Goal: Task Accomplishment & Management: Manage account settings

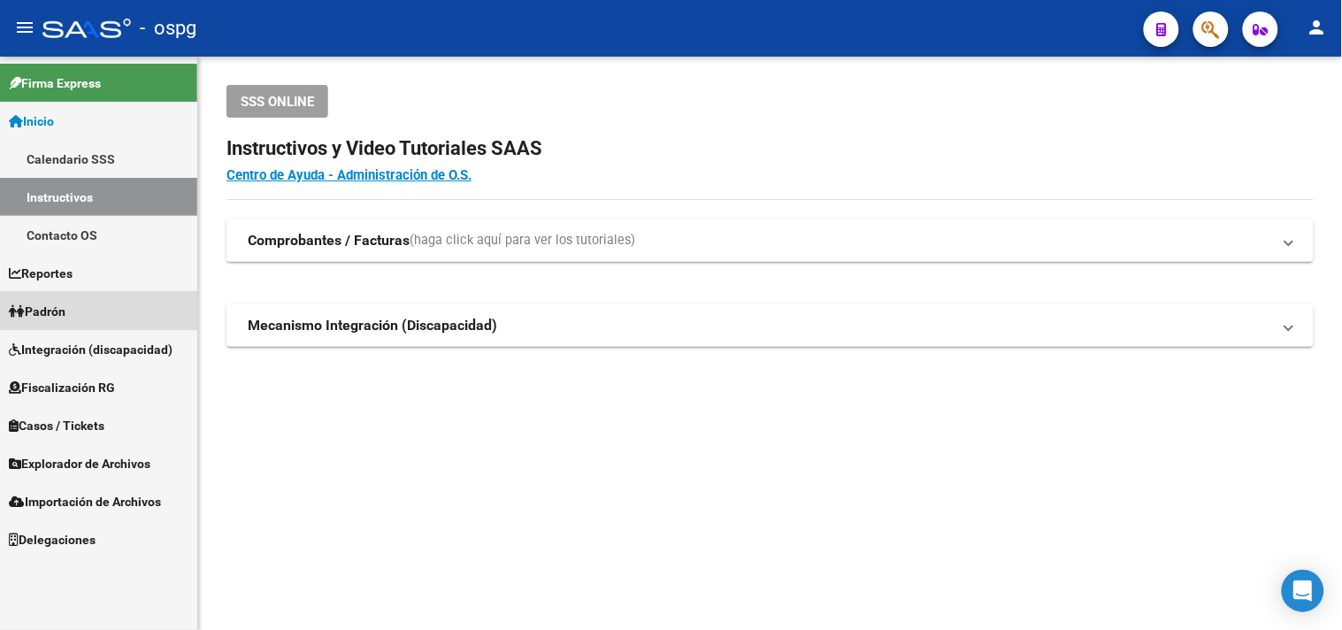
click at [64, 305] on span "Padrón" at bounding box center [37, 311] width 57 height 19
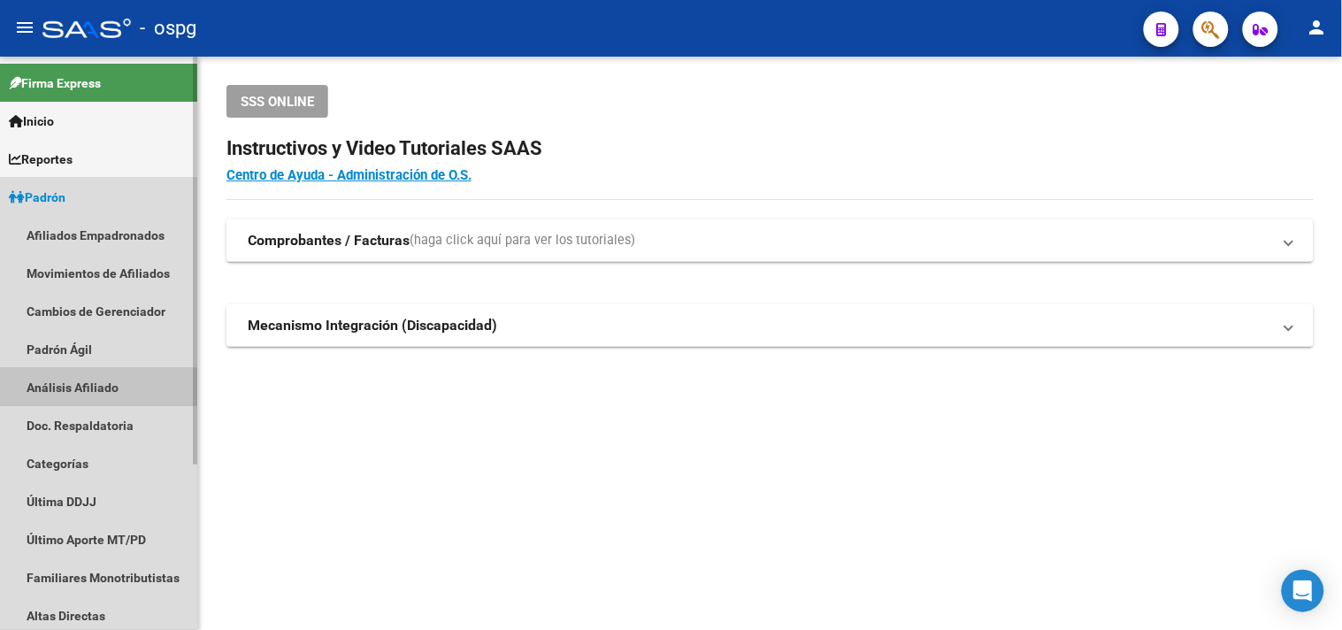
click at [64, 385] on link "Análisis Afiliado" at bounding box center [98, 387] width 197 height 38
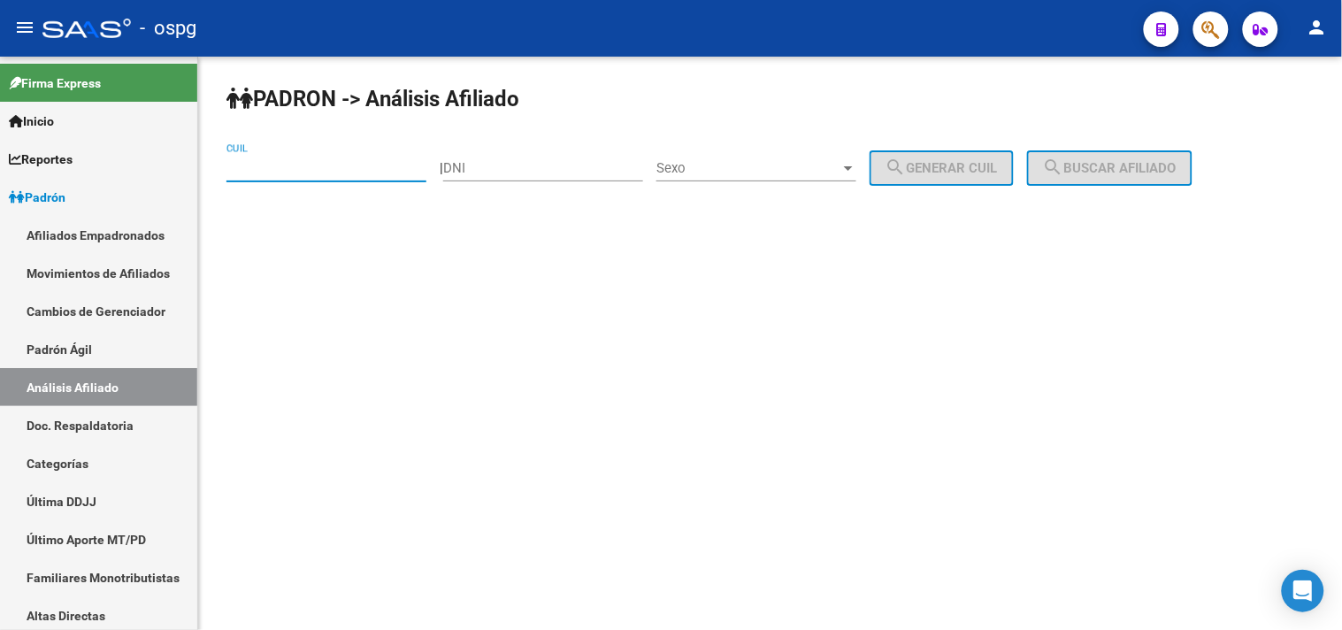
click at [253, 164] on input "CUIL" at bounding box center [327, 168] width 200 height 16
type input "2"
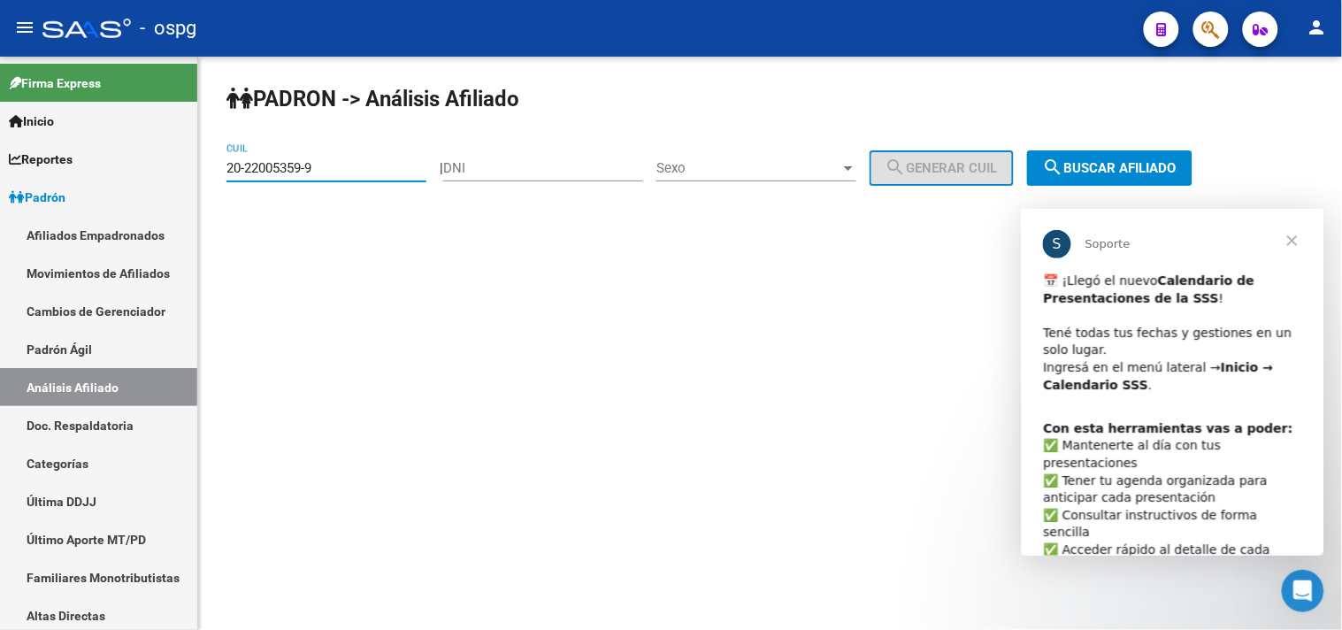
type input "20-22005359-9"
click at [1166, 163] on span "search Buscar afiliado" at bounding box center [1110, 168] width 134 height 16
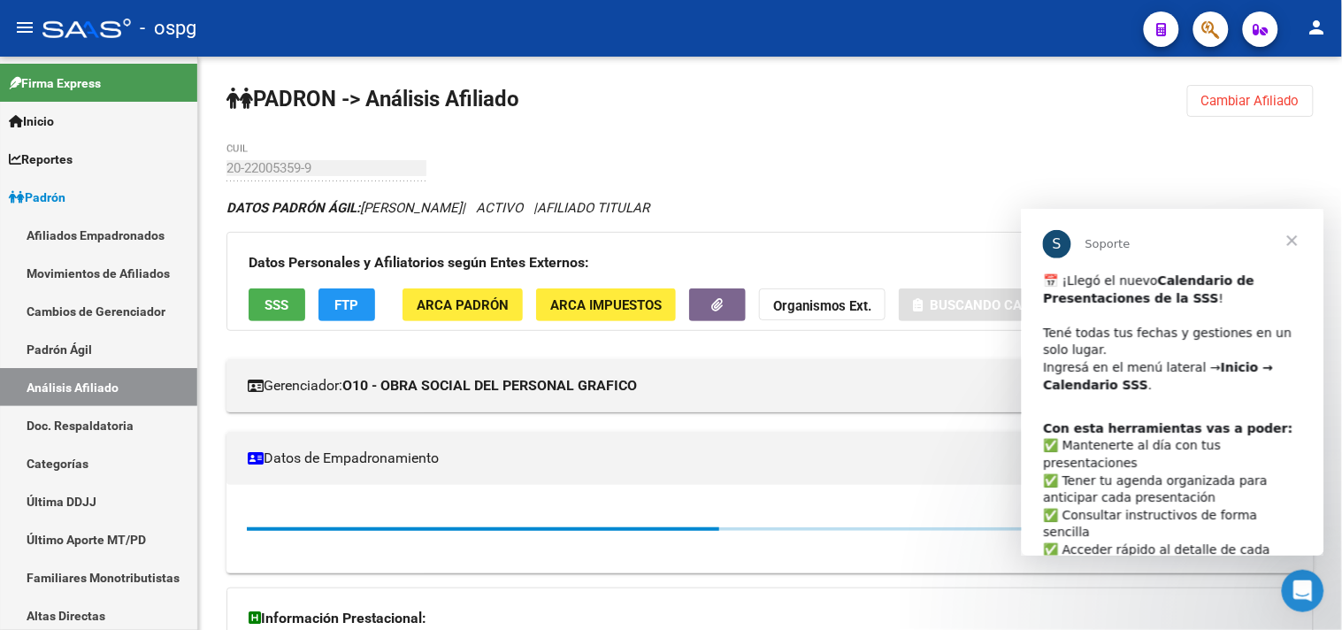
click at [1291, 238] on span "Cerrar" at bounding box center [1292, 240] width 64 height 64
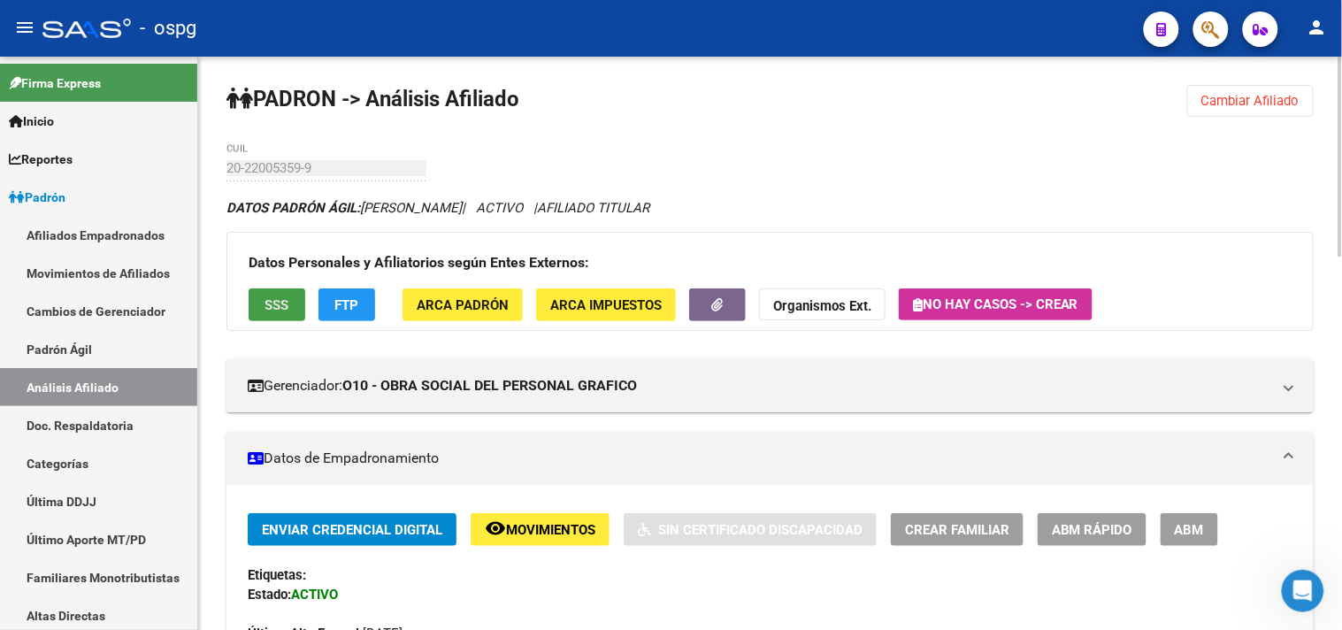
drag, startPoint x: 280, startPoint y: 297, endPoint x: 288, endPoint y: 305, distance: 11.3
click at [288, 305] on span "SSS" at bounding box center [277, 305] width 24 height 16
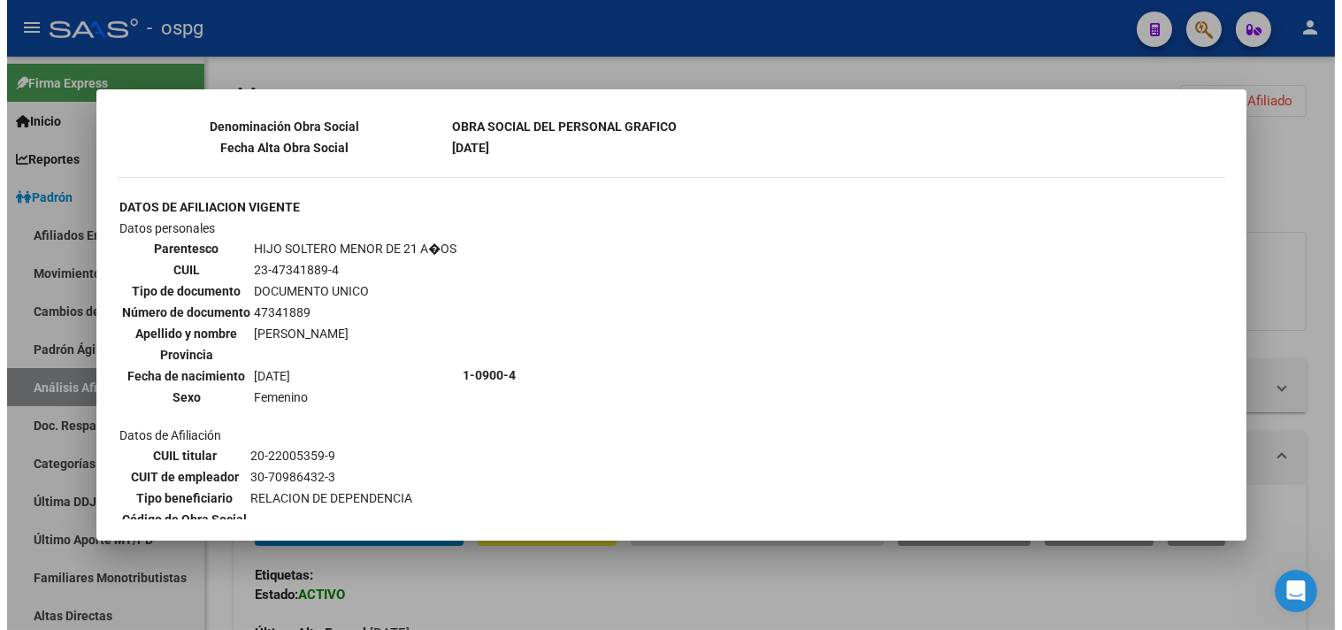
scroll to position [1120, 0]
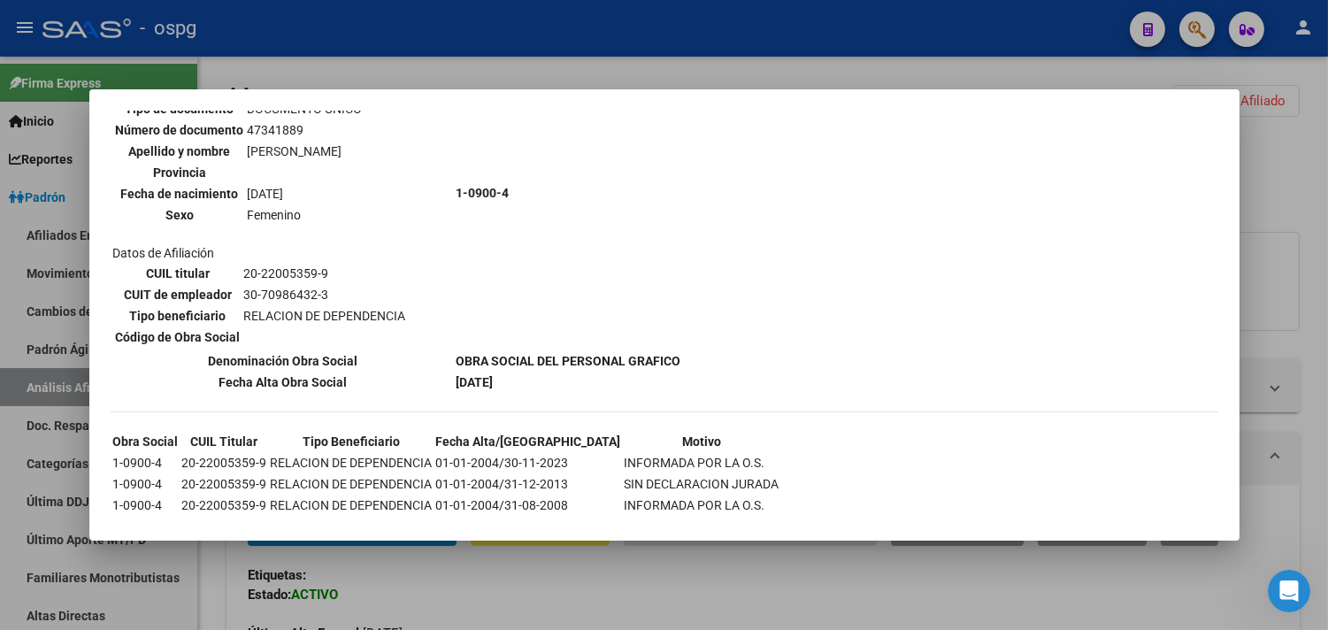
click at [374, 39] on div at bounding box center [664, 315] width 1328 height 630
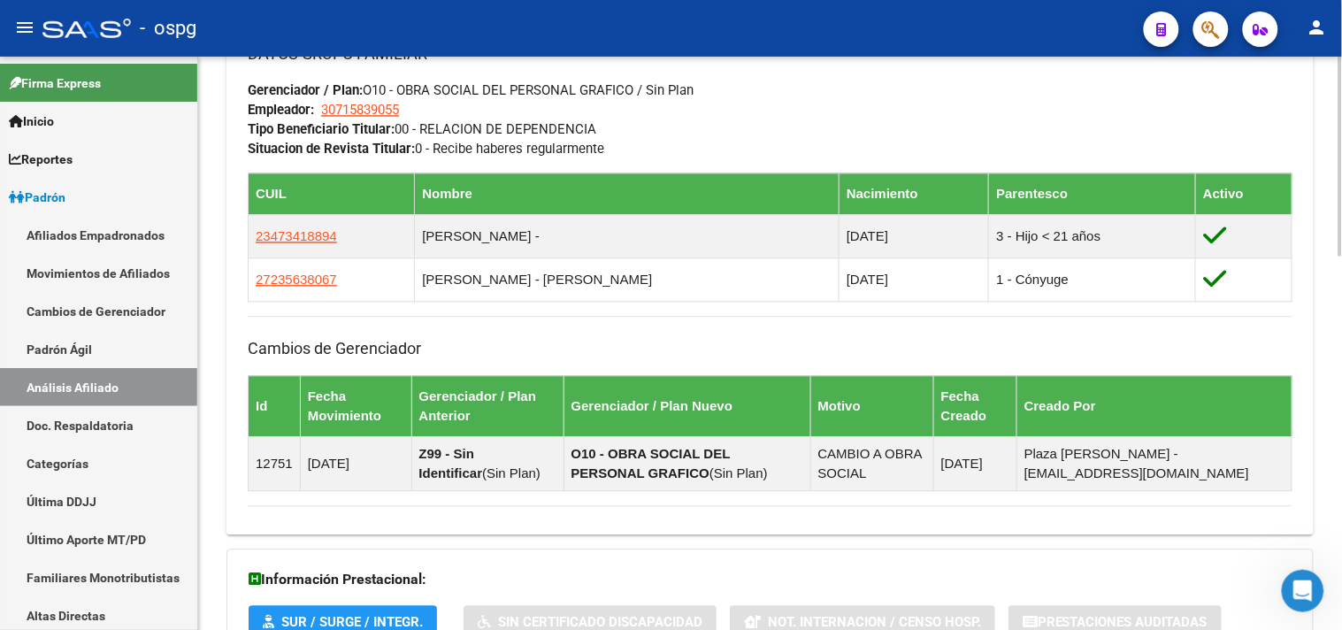
scroll to position [1068, 0]
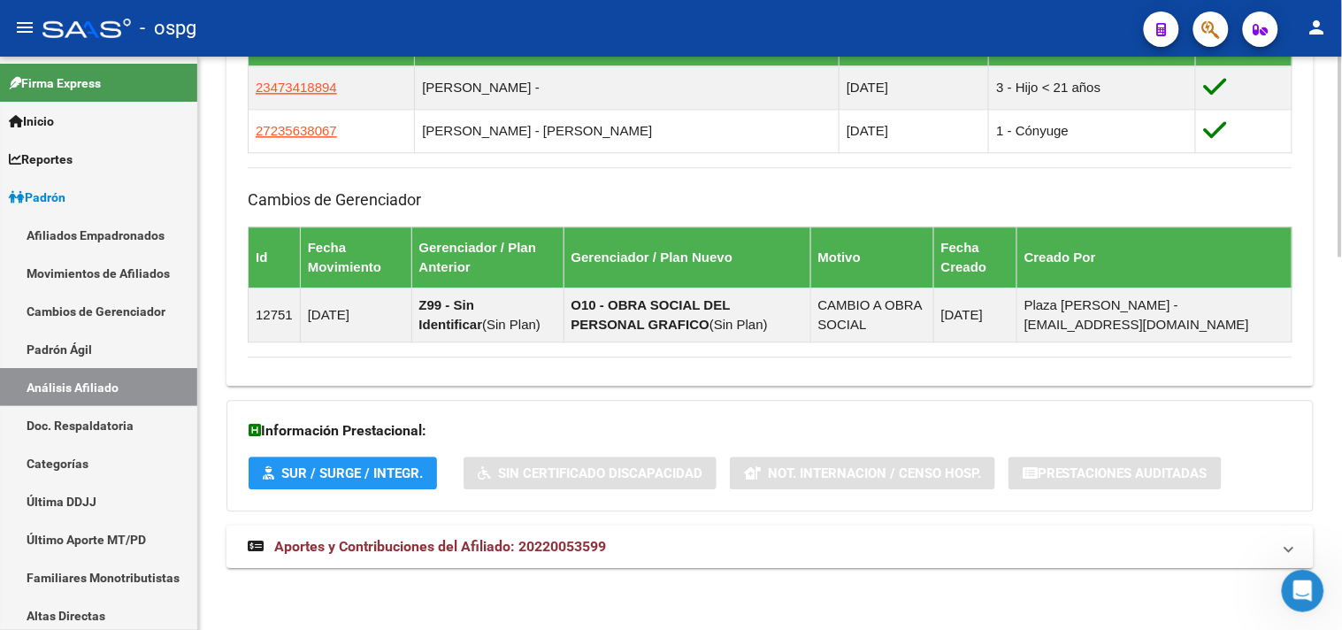
click at [388, 550] on span "Aportes y Contribuciones del Afiliado: 20220053599" at bounding box center [440, 546] width 332 height 17
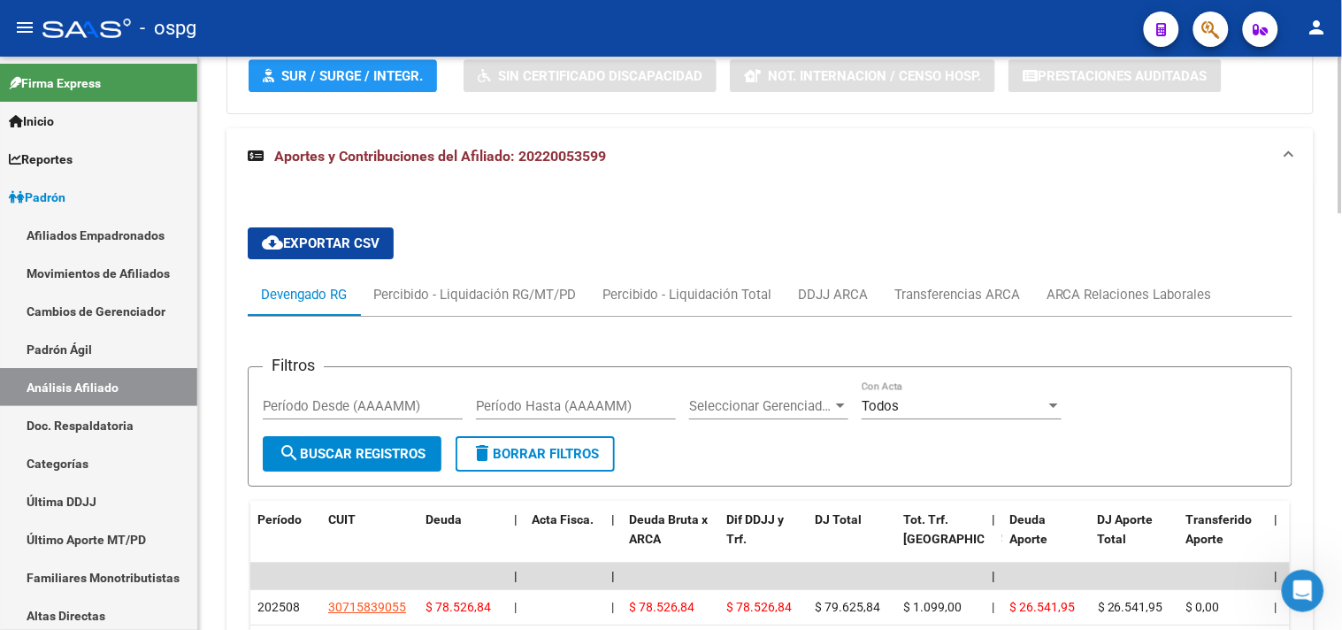
scroll to position [1467, 0]
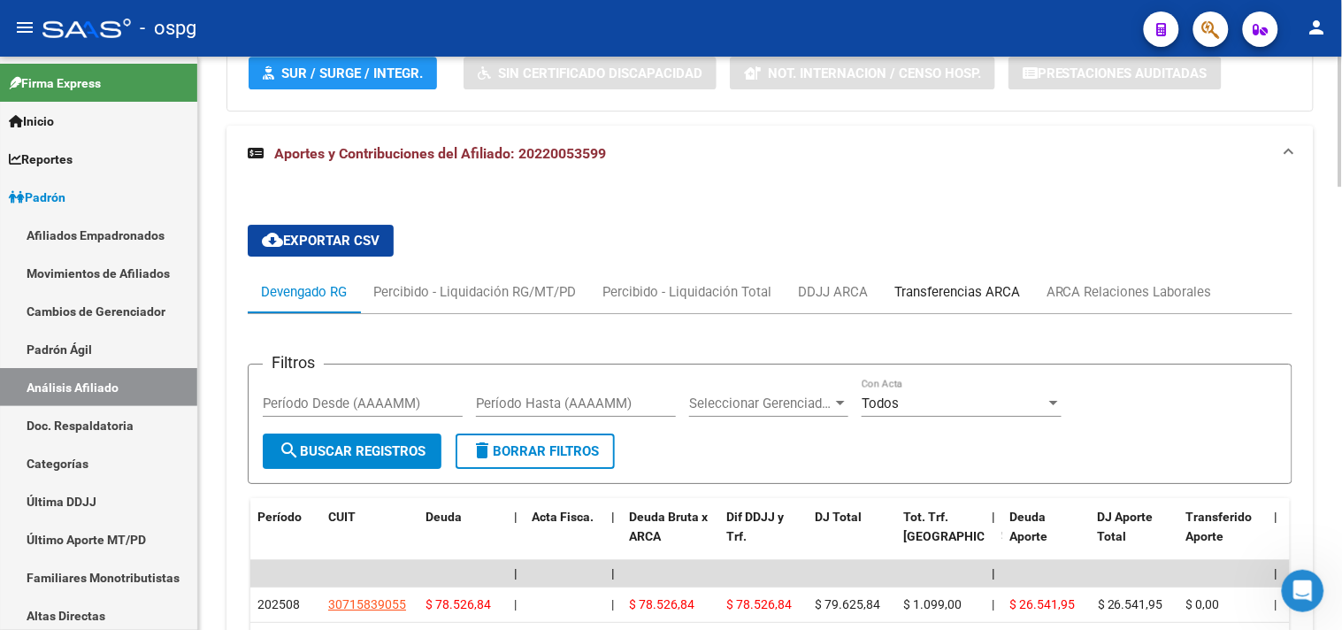
click at [935, 288] on div "Transferencias ARCA" at bounding box center [958, 291] width 126 height 19
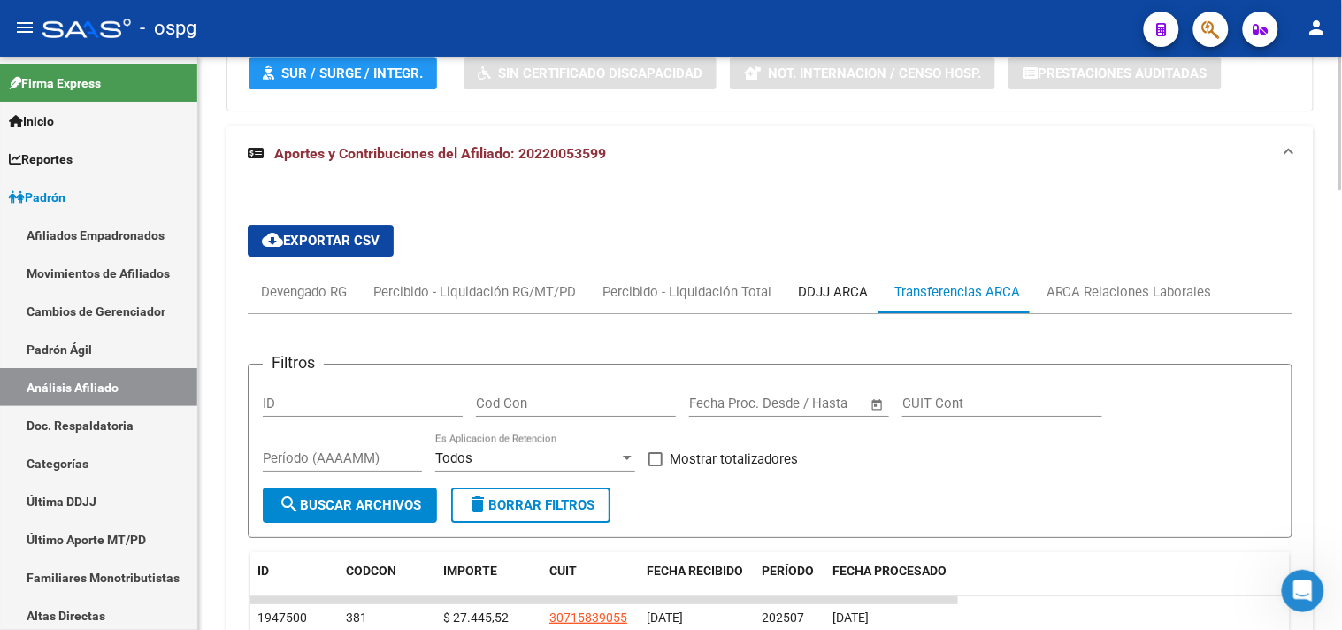
click at [845, 302] on div "DDJJ ARCA" at bounding box center [833, 291] width 70 height 19
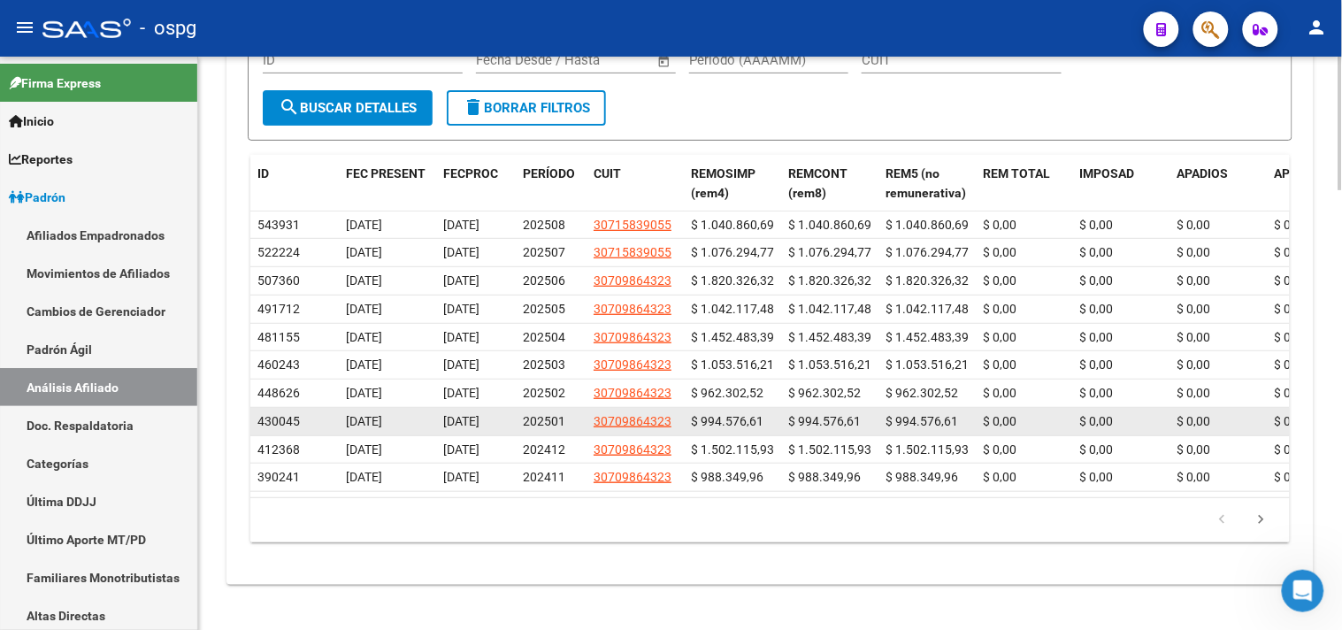
scroll to position [1858, 0]
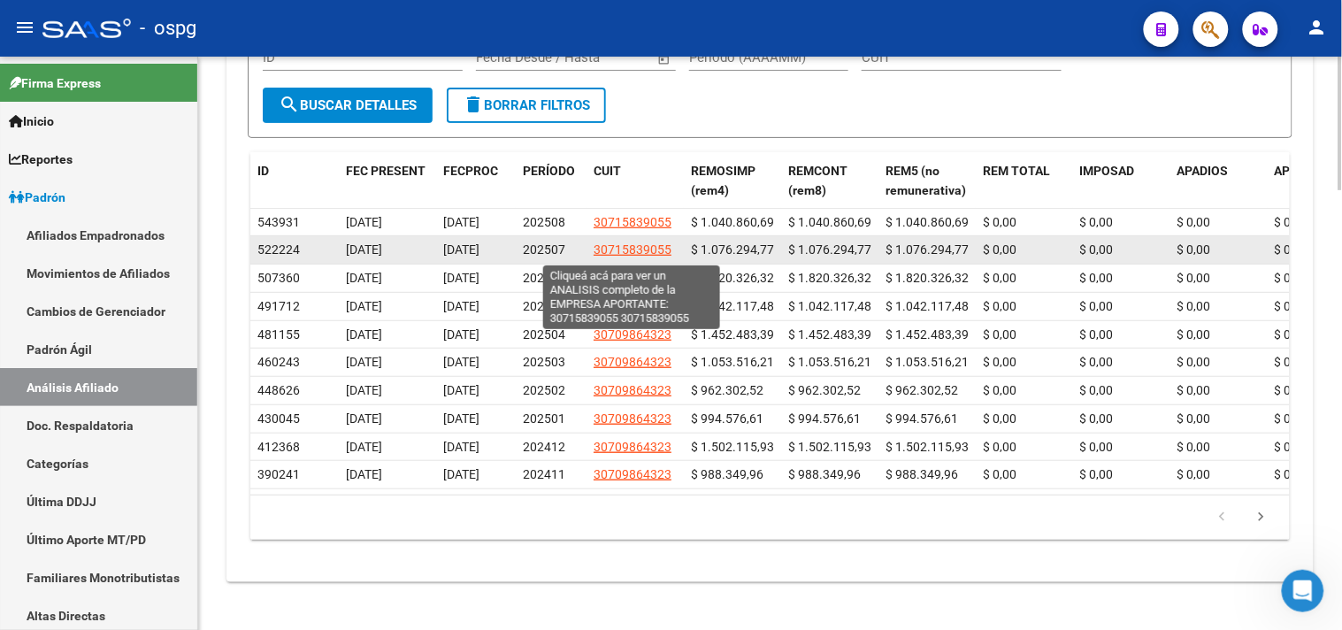
click at [639, 251] on span "30715839055" at bounding box center [633, 249] width 78 height 14
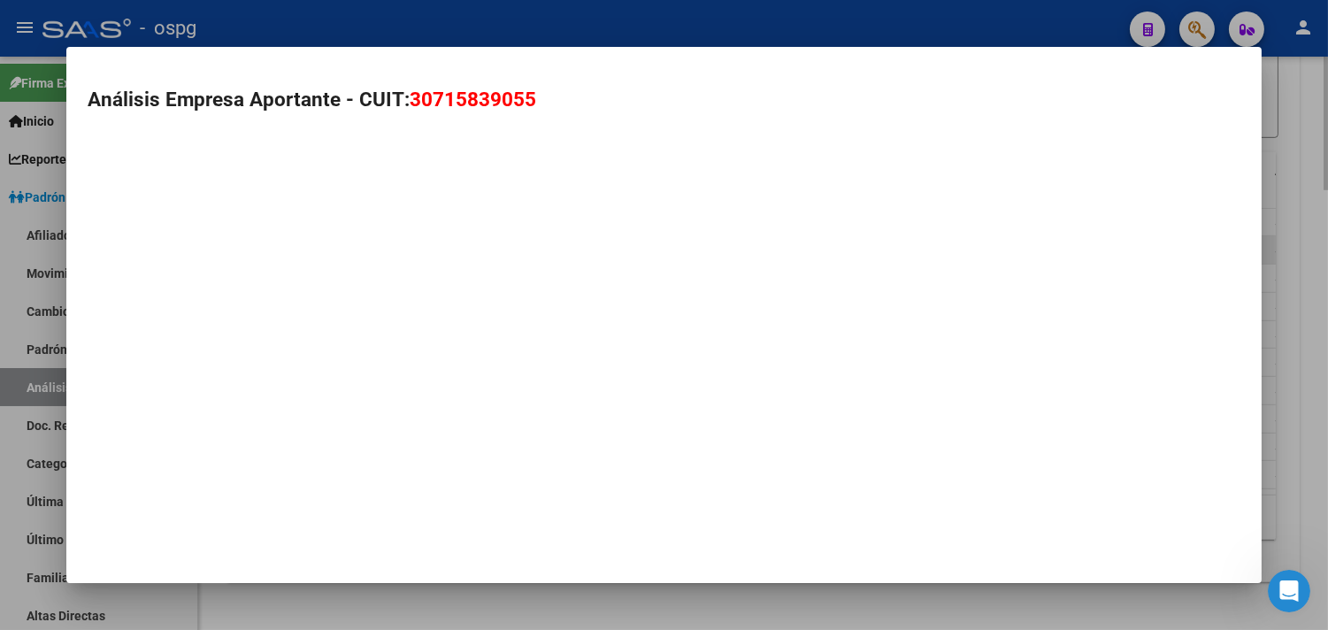
click at [639, 251] on mat-dialog-container "Análisis Empresa Aportante - CUIT: 30715839055" at bounding box center [663, 314] width 1195 height 535
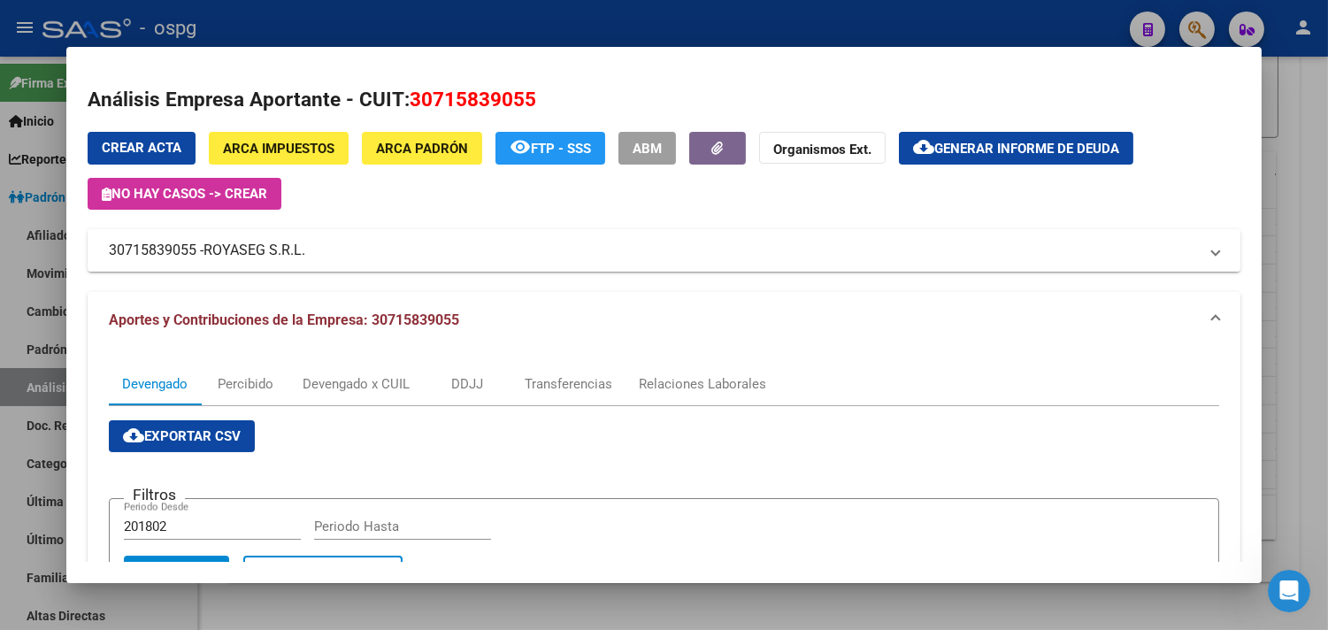
drag, startPoint x: 190, startPoint y: 251, endPoint x: 104, endPoint y: 249, distance: 86.8
click at [109, 249] on mat-panel-title "30715839055 - ROYASEG S.R.L." at bounding box center [653, 250] width 1089 height 21
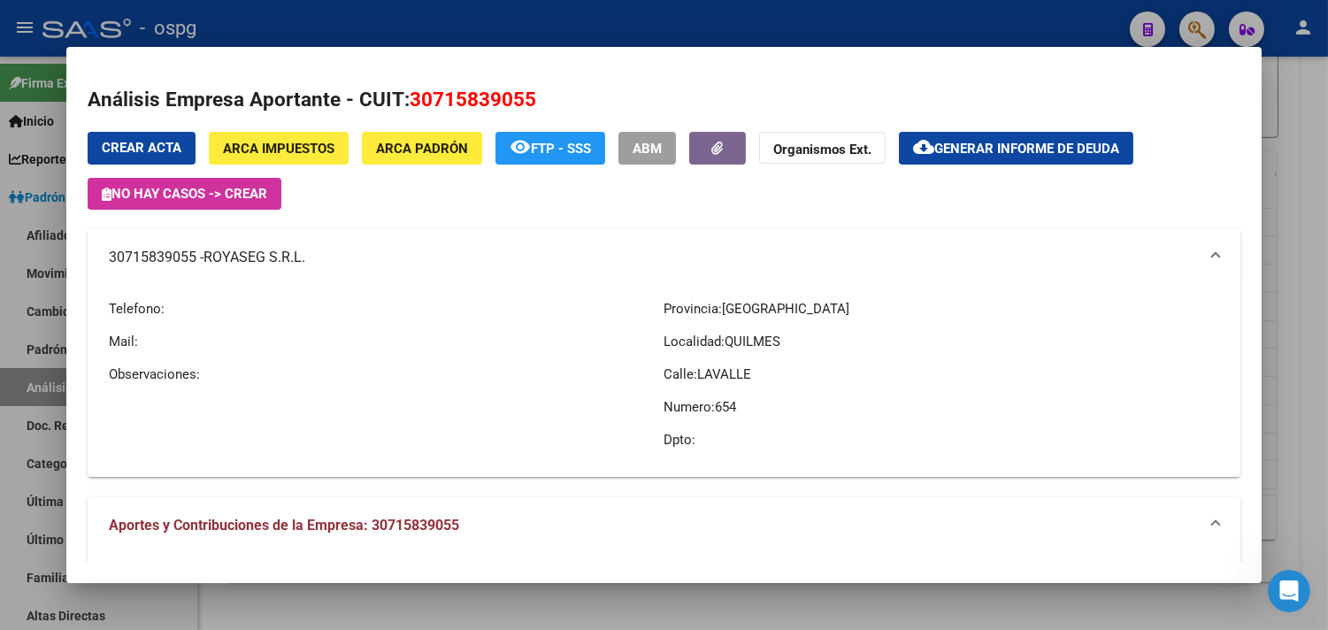
copy mat-panel-title "30715839055"
click at [766, 19] on div at bounding box center [664, 315] width 1328 height 630
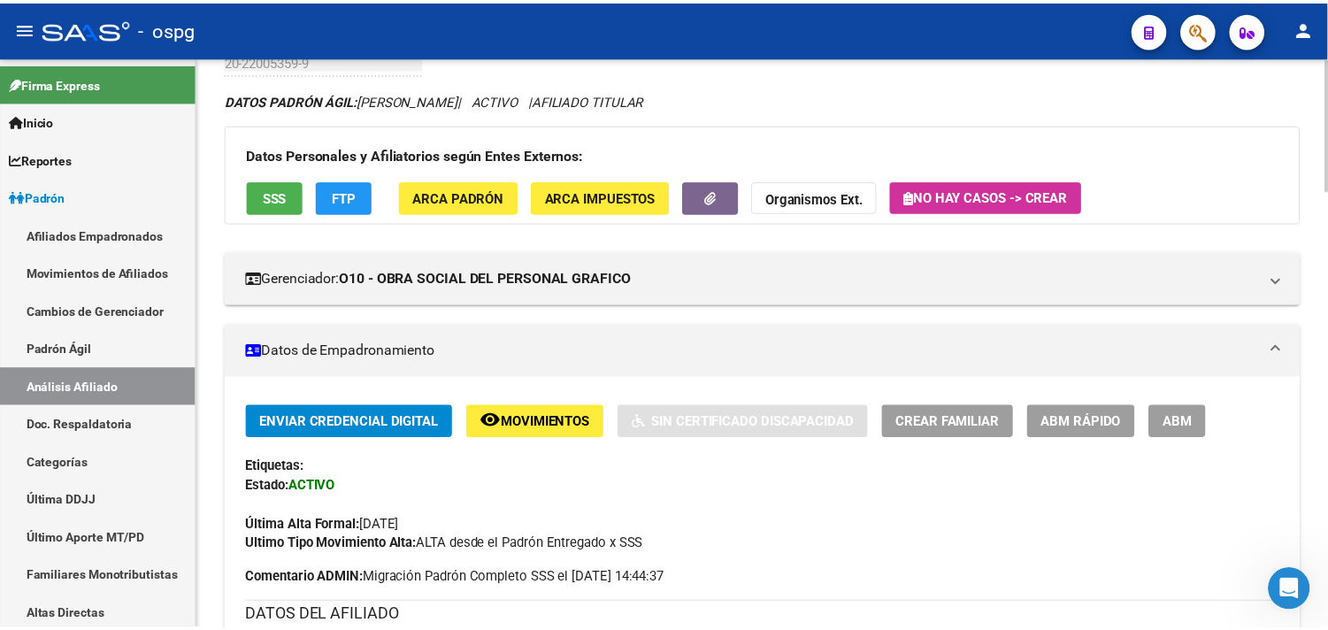
scroll to position [0, 0]
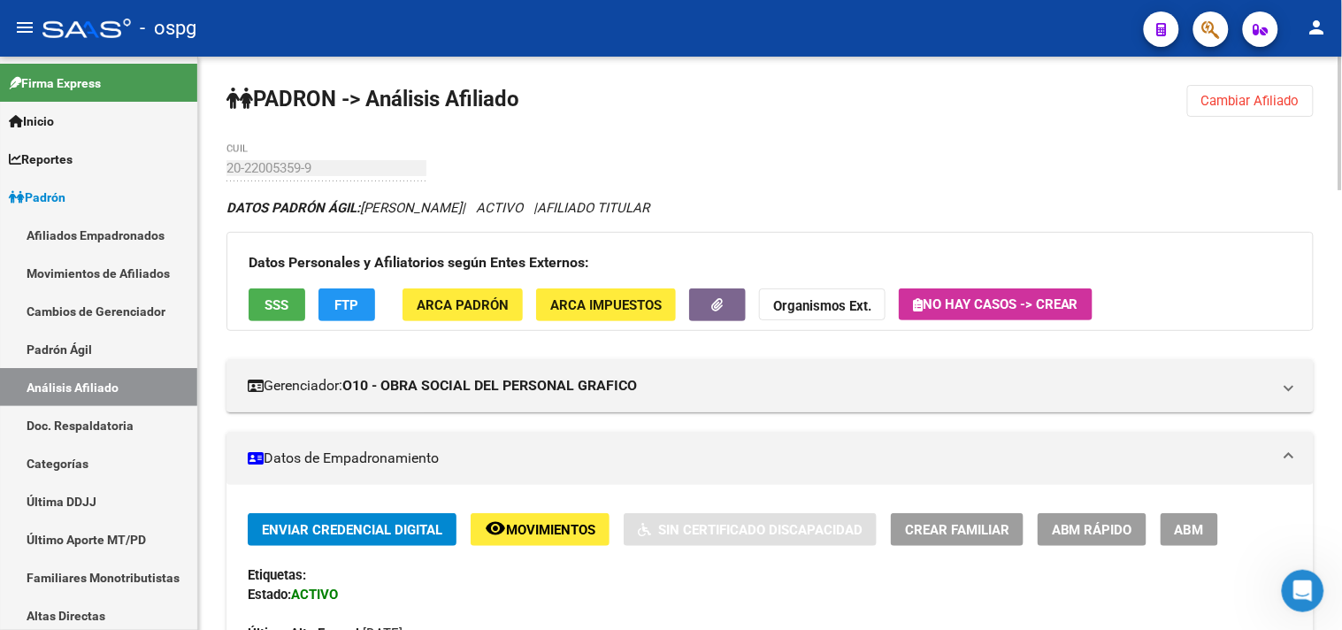
drag, startPoint x: 1248, startPoint y: 98, endPoint x: 1196, endPoint y: 111, distance: 53.0
click at [1248, 100] on span "Cambiar Afiliado" at bounding box center [1251, 101] width 98 height 16
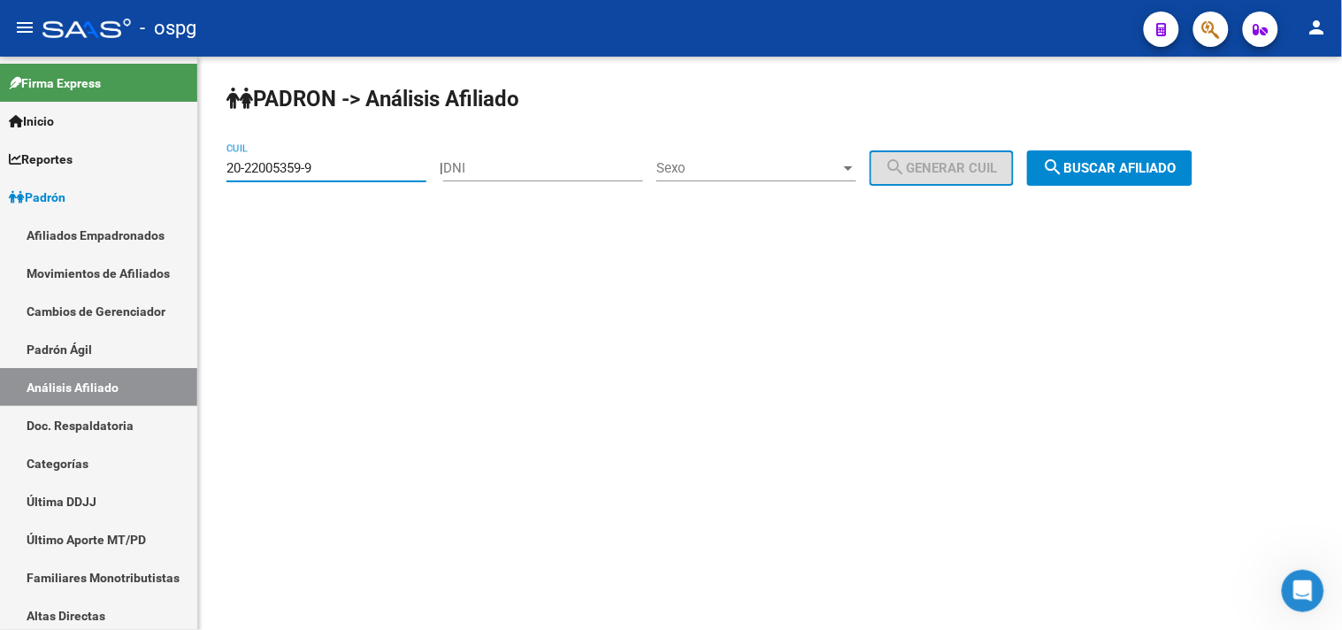
drag, startPoint x: 334, startPoint y: 166, endPoint x: 221, endPoint y: 192, distance: 116.1
click at [221, 192] on div "PADRON -> Análisis Afiliado 20-22005359-9 CUIL | DNI Sexo Sexo search Generar C…" at bounding box center [770, 150] width 1144 height 186
click at [1146, 171] on span "search Buscar afiliado" at bounding box center [1110, 168] width 134 height 16
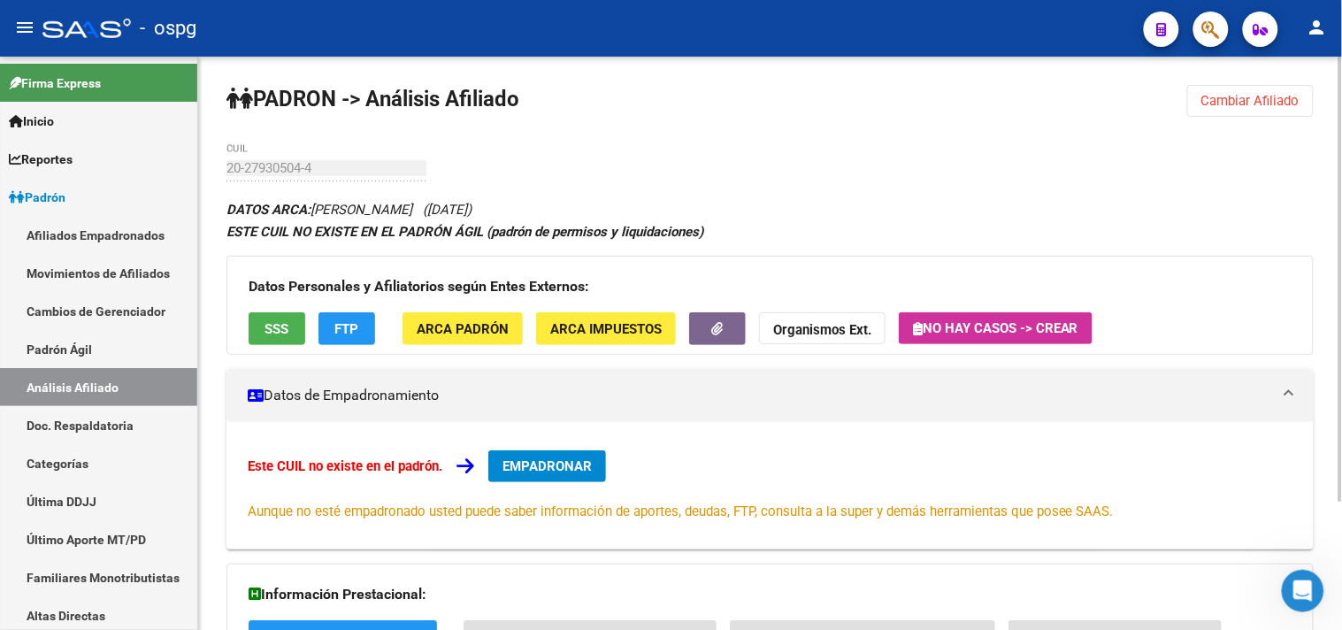
click at [331, 329] on button "FTP" at bounding box center [347, 328] width 57 height 33
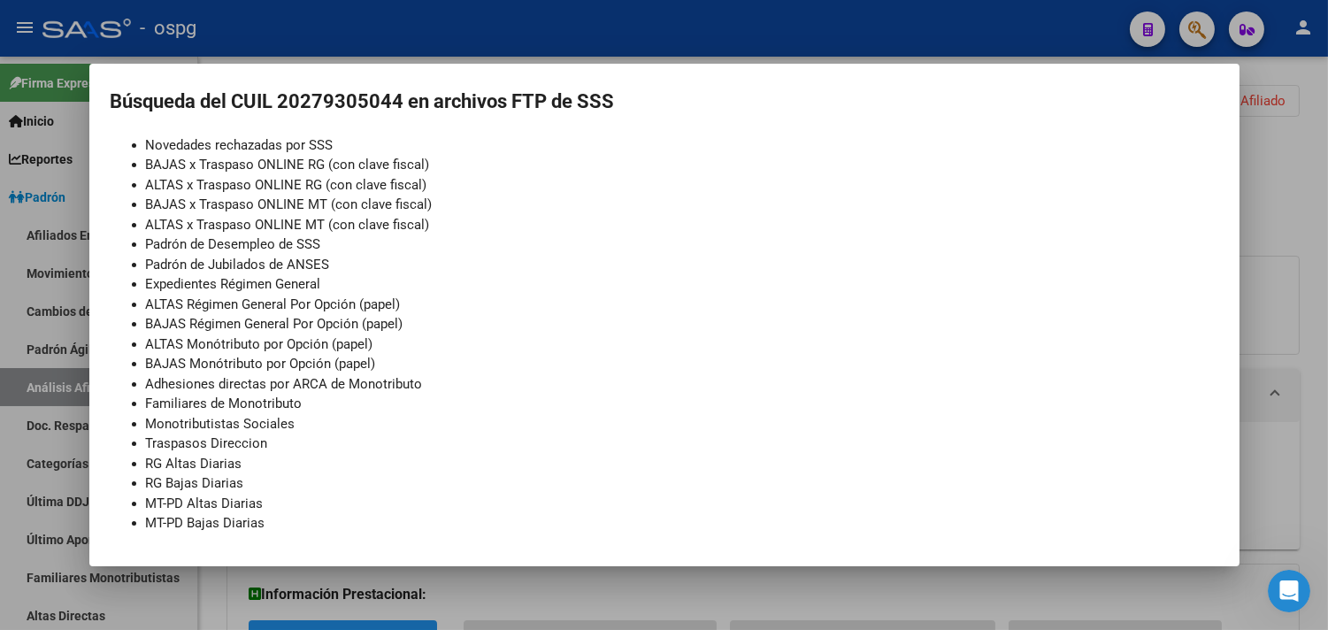
scroll to position [170, 0]
drag, startPoint x: 402, startPoint y: 31, endPoint x: 380, endPoint y: 53, distance: 30.7
click at [402, 32] on div at bounding box center [664, 315] width 1328 height 630
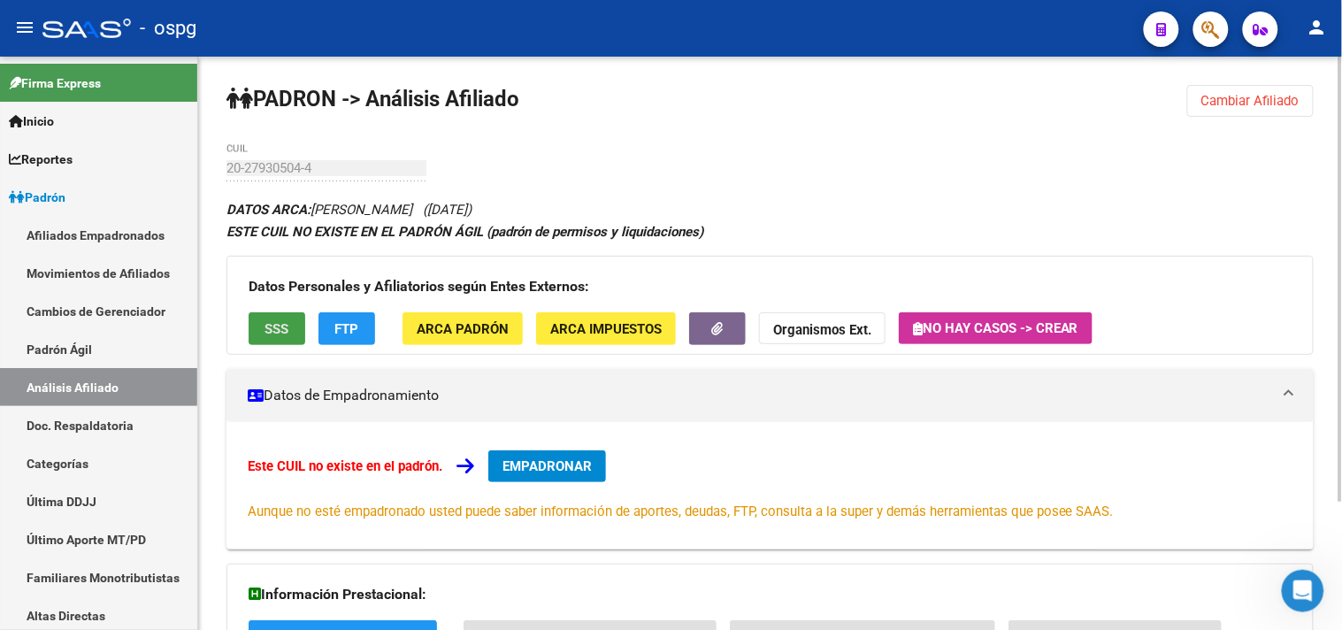
click at [285, 319] on button "SSS" at bounding box center [277, 328] width 57 height 33
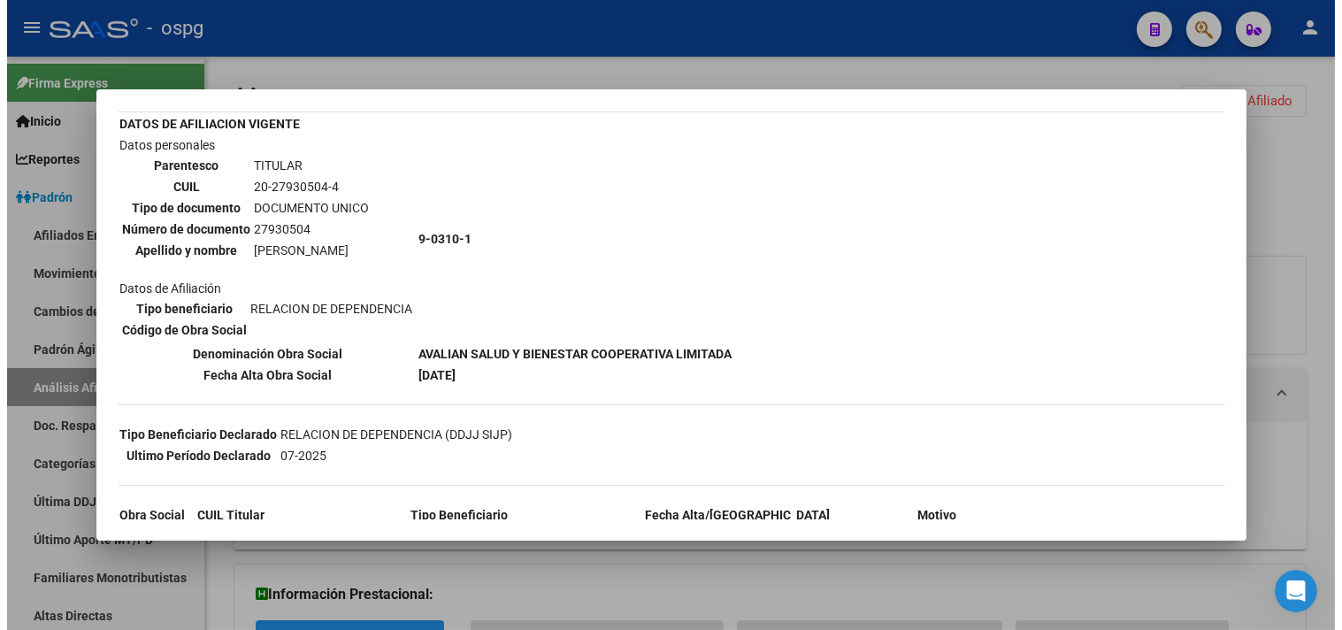
scroll to position [196, 0]
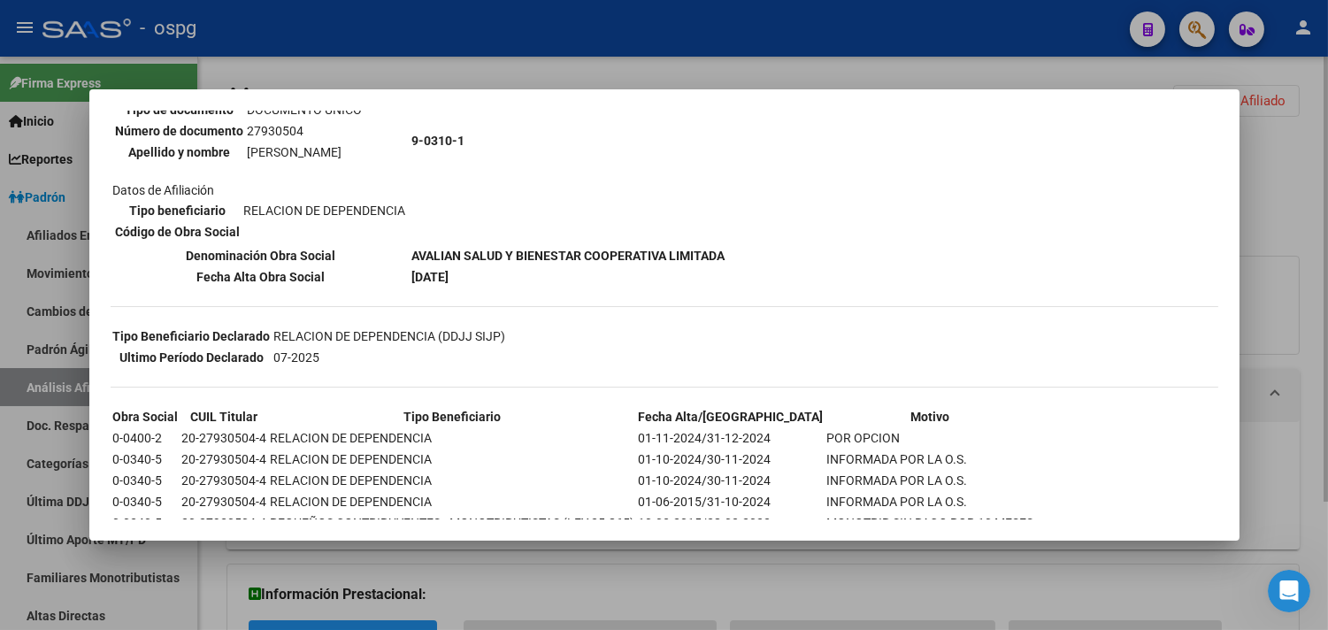
click at [508, 65] on div at bounding box center [664, 315] width 1328 height 630
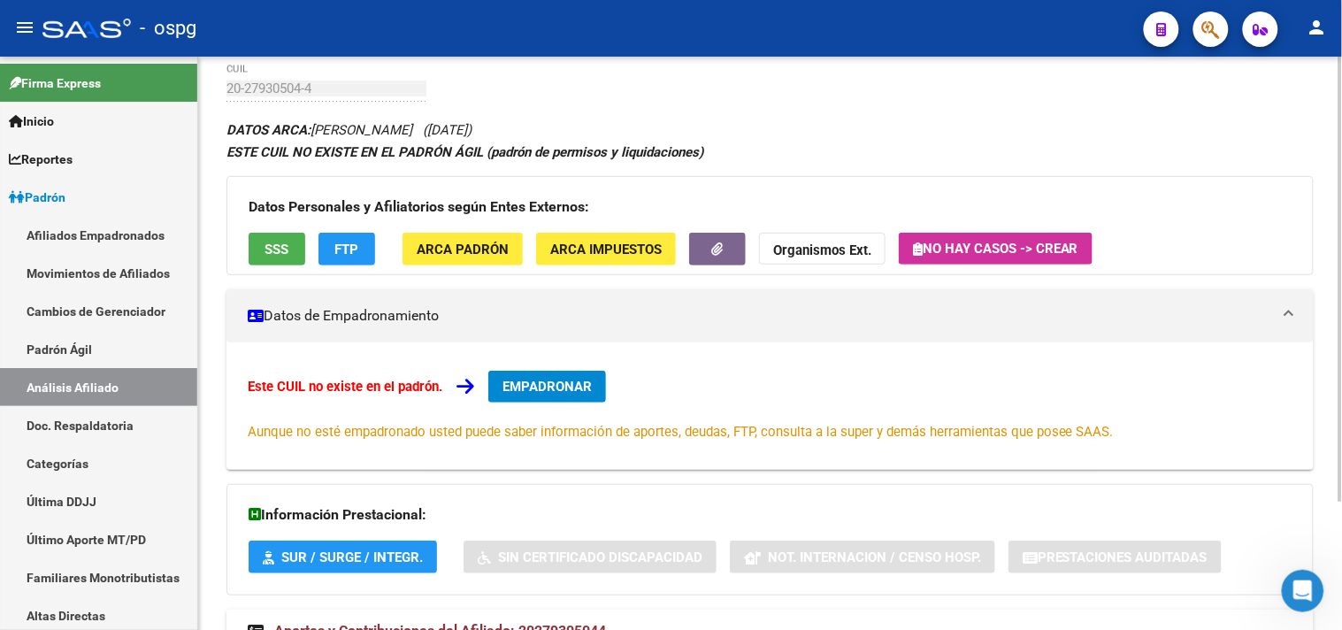
scroll to position [165, 0]
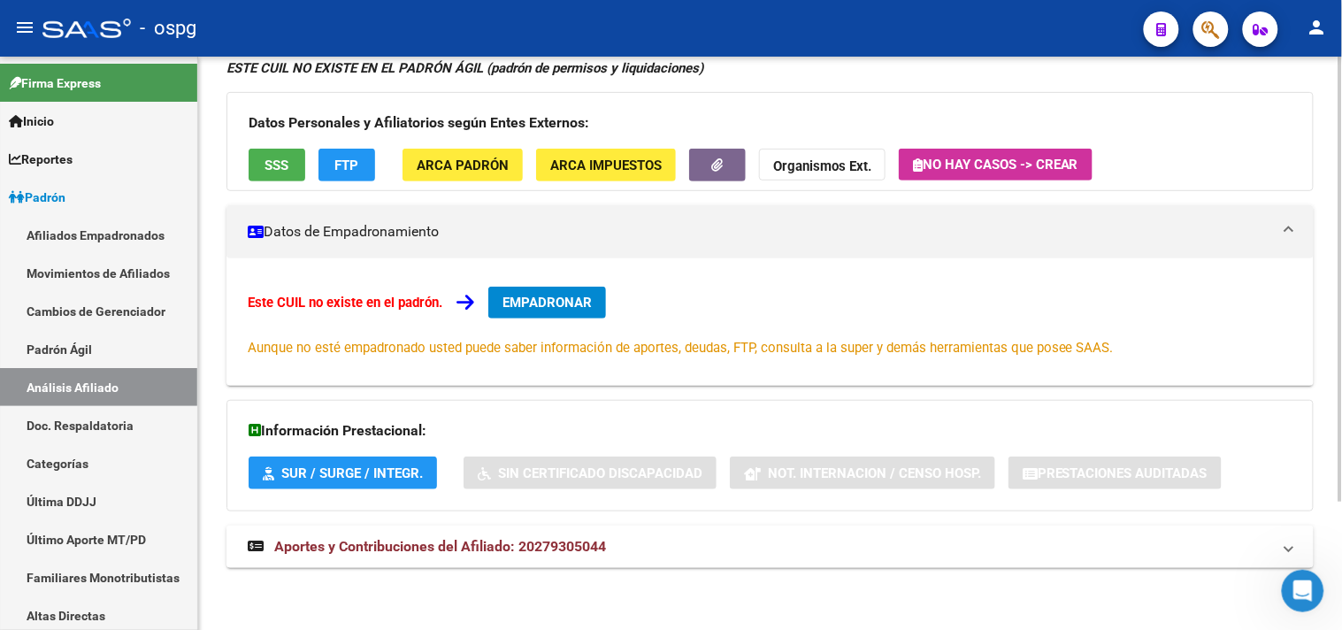
click at [465, 558] on mat-expansion-panel-header "Aportes y Contribuciones del Afiliado: 20279305044" at bounding box center [770, 547] width 1087 height 42
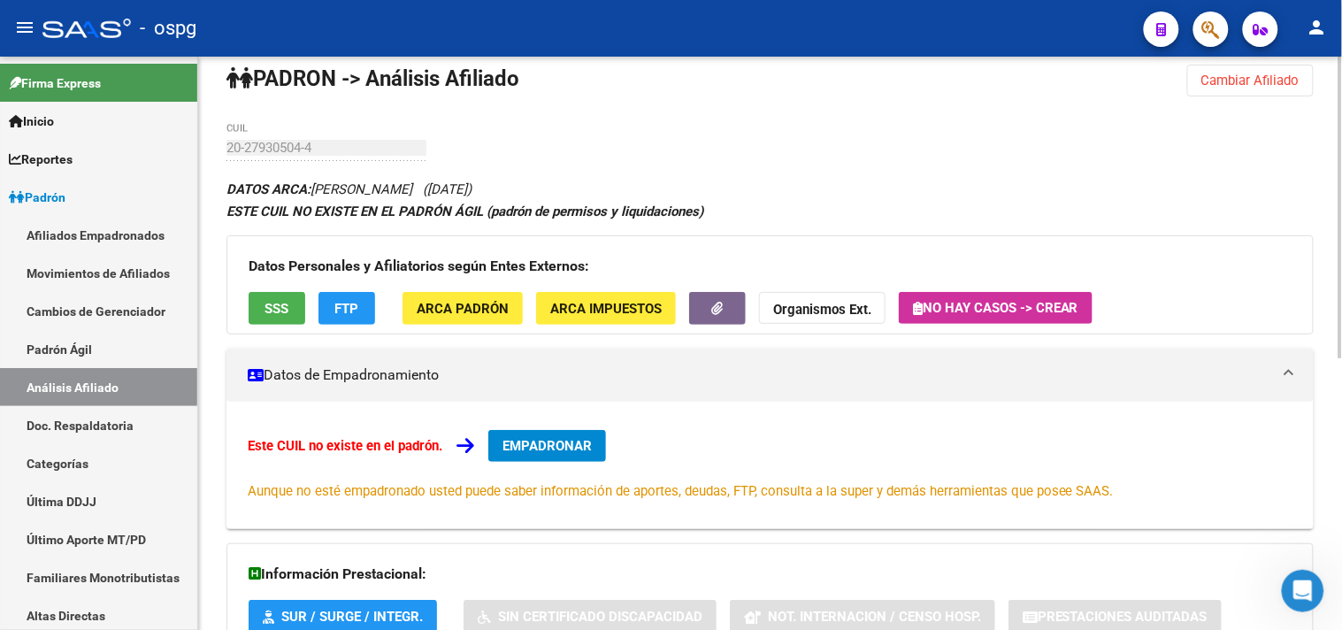
scroll to position [0, 0]
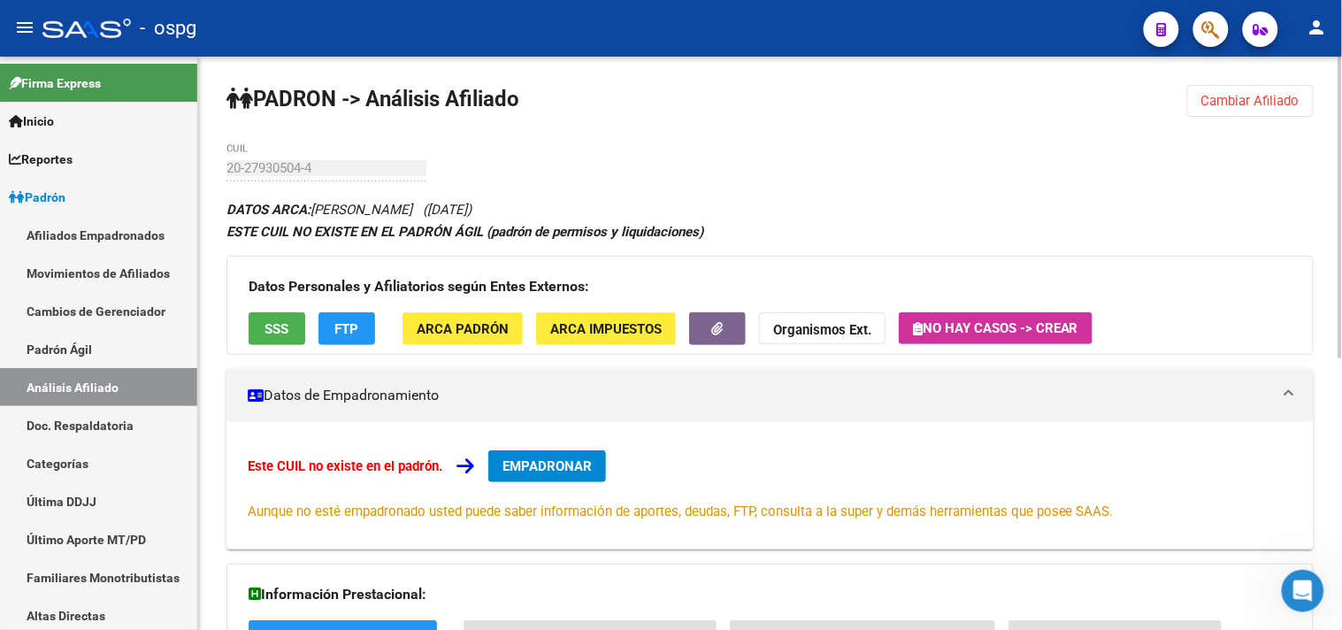
click at [294, 332] on button "SSS" at bounding box center [277, 328] width 57 height 33
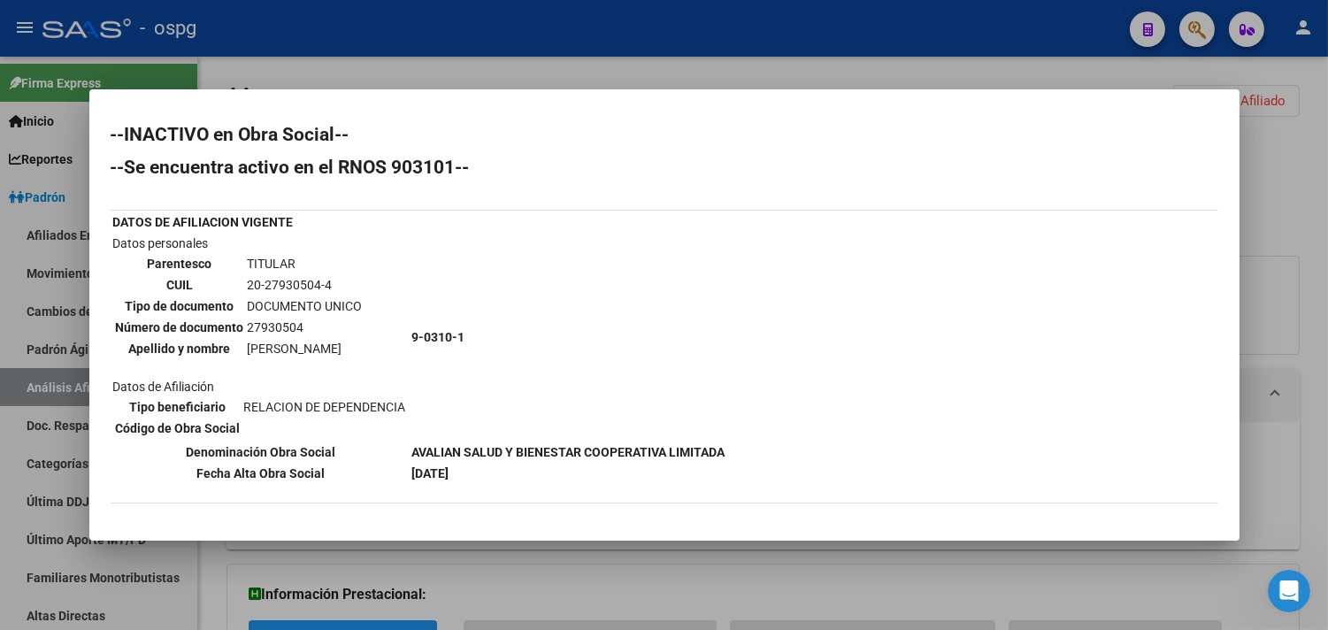
drag, startPoint x: 407, startPoint y: 441, endPoint x: 727, endPoint y: 449, distance: 320.4
click at [727, 449] on div "--INACTIVO en Obra Social-- --Se encuentra activo en el RNOS 903101-- DATOS DE …" at bounding box center [665, 500] width 1108 height 748
copy table "DATOS DE AFILIACION VIGENTE Datos personales Parentesco TITULAR CUIL 20-2793050…"
click at [516, 67] on div at bounding box center [664, 315] width 1328 height 630
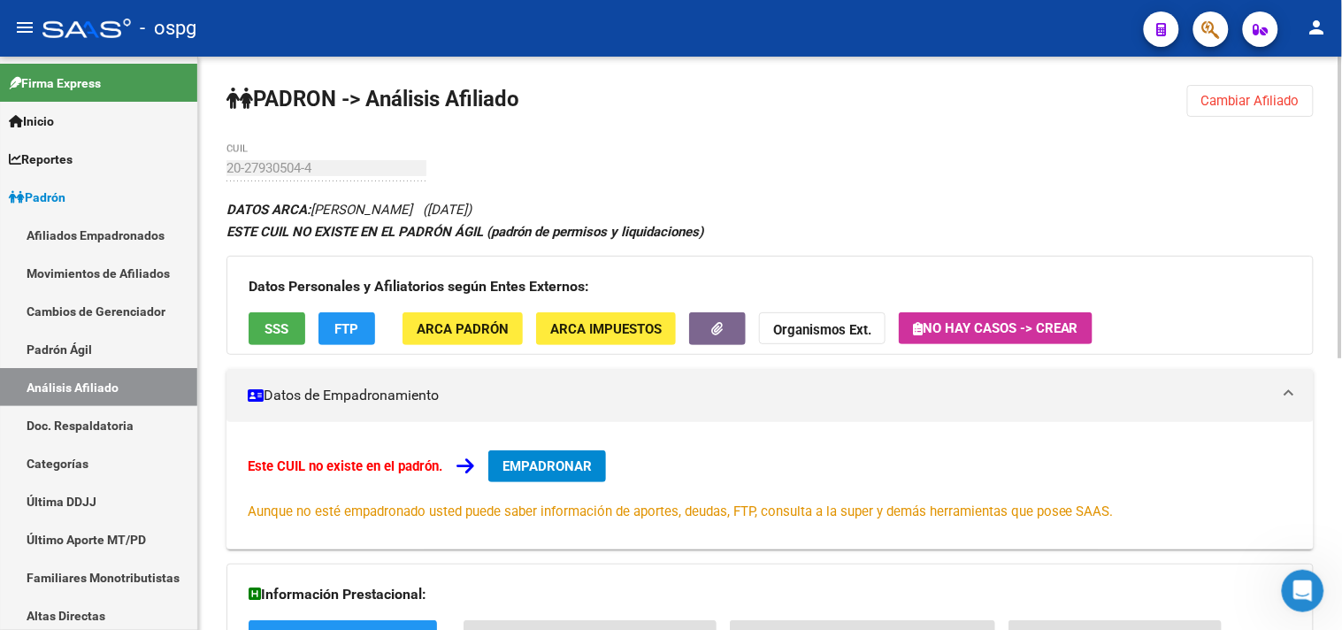
click at [1230, 87] on button "Cambiar Afiliado" at bounding box center [1250, 101] width 127 height 32
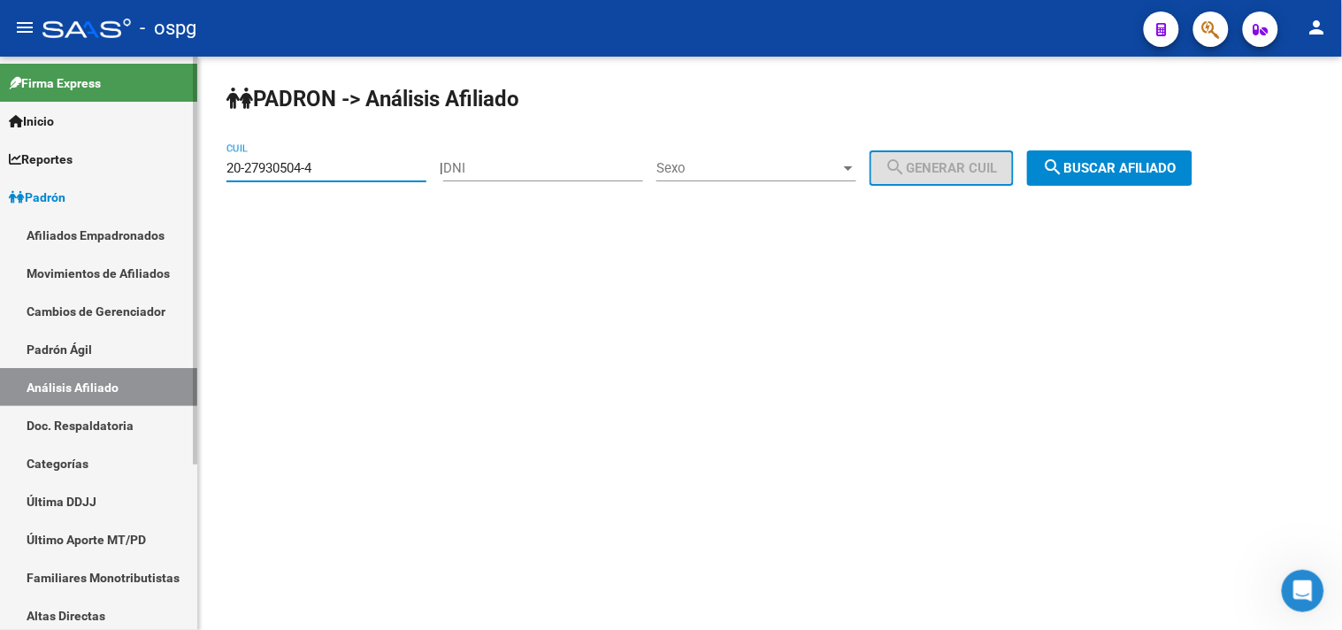
drag, startPoint x: 319, startPoint y: 169, endPoint x: 157, endPoint y: 184, distance: 161.7
click at [155, 184] on mat-sidenav-container "Firma Express Inicio Calendario SSS Instructivos Contacto OS Reportes Ingresos …" at bounding box center [671, 343] width 1342 height 573
type input "20-35422749-6"
click at [1163, 173] on span "search Buscar afiliado" at bounding box center [1110, 168] width 134 height 16
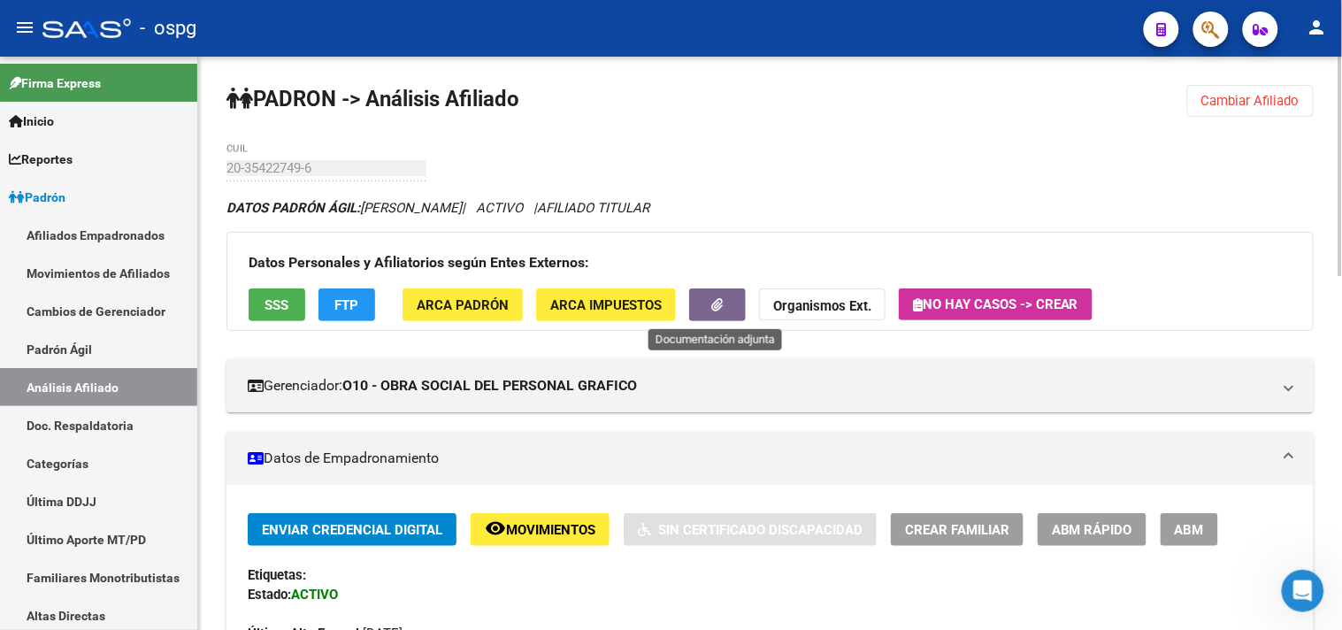
click at [691, 303] on button "button" at bounding box center [717, 304] width 57 height 33
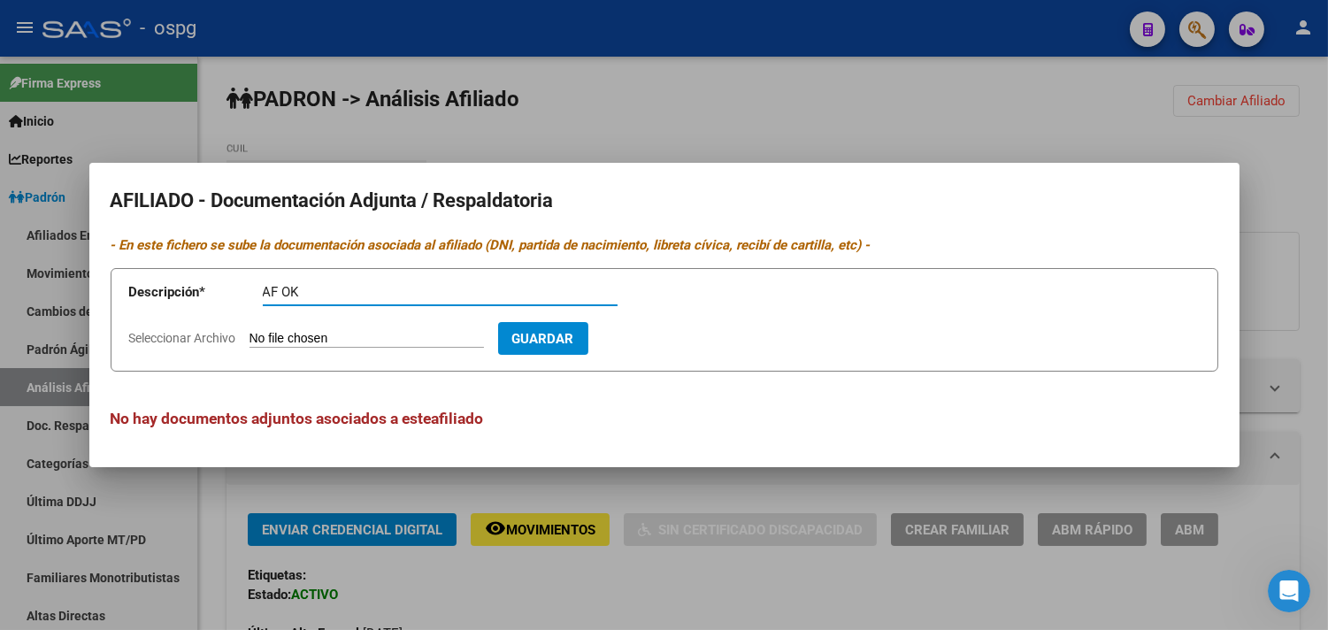
type input "AF OK"
click at [321, 334] on input "Seleccionar Archivo" at bounding box center [367, 339] width 234 height 17
type input "C:\fakepath\ddjjcoronel.pdf"
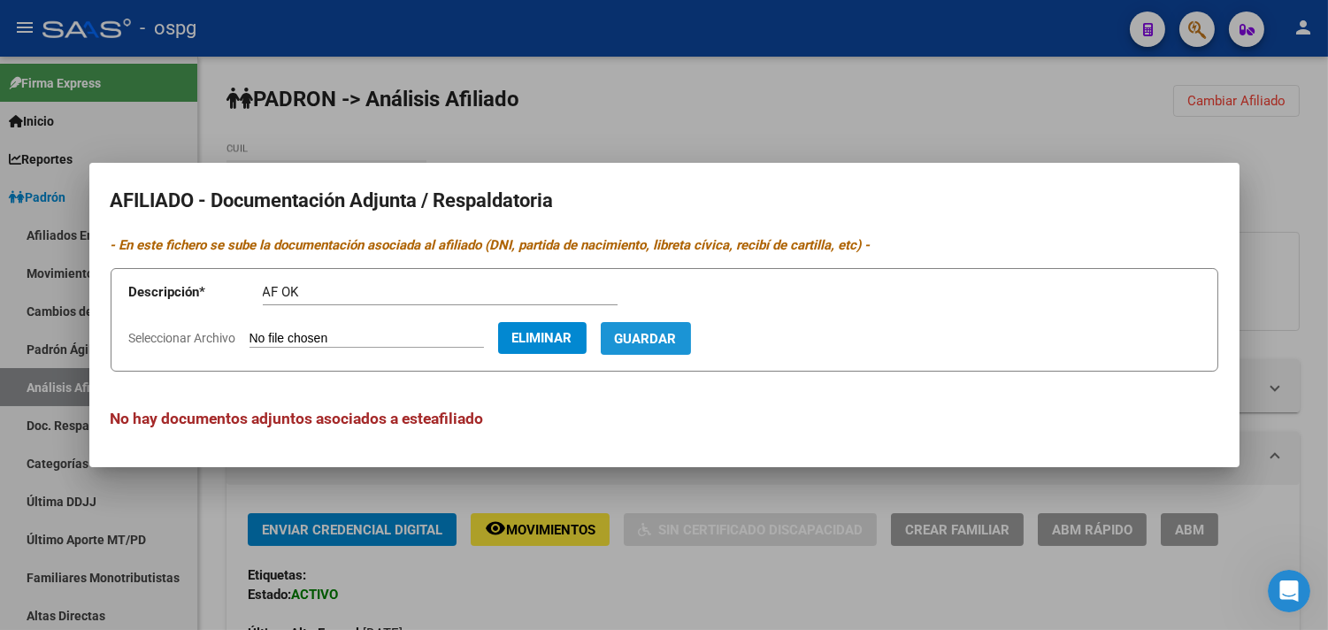
click at [677, 346] on span "Guardar" at bounding box center [646, 339] width 62 height 16
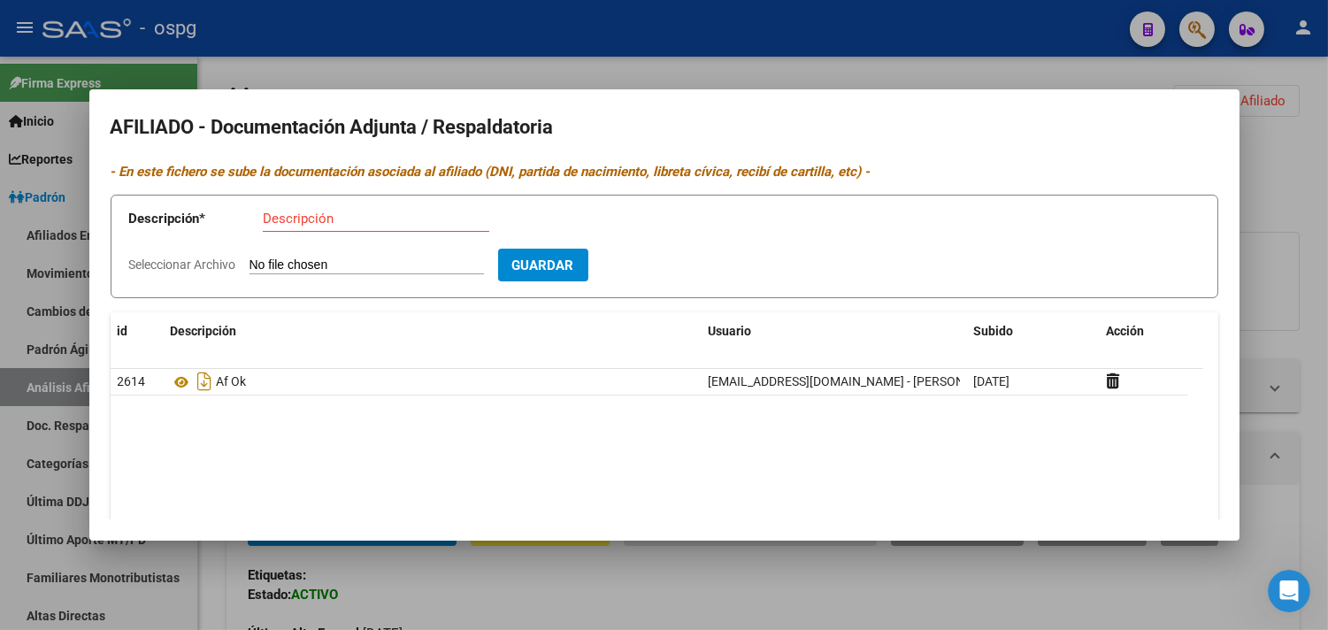
drag, startPoint x: 529, startPoint y: 27, endPoint x: 535, endPoint y: 39, distance: 13.8
click at [529, 33] on div at bounding box center [664, 315] width 1328 height 630
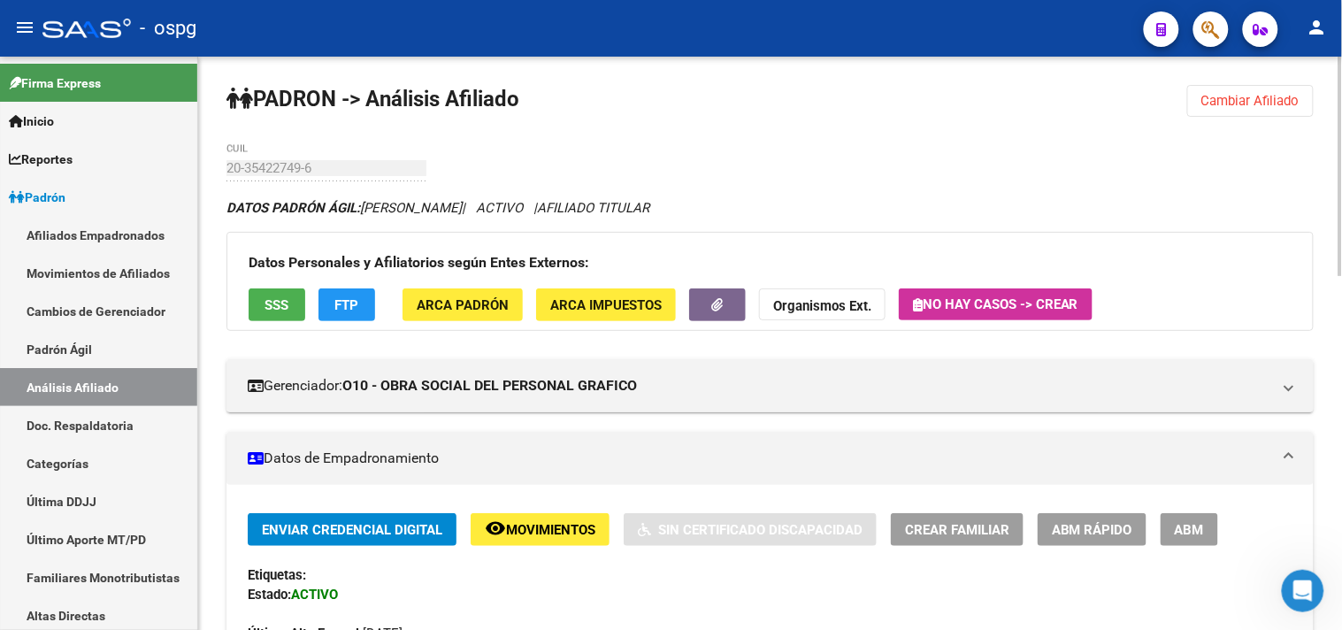
click at [1210, 88] on button "Cambiar Afiliado" at bounding box center [1250, 101] width 127 height 32
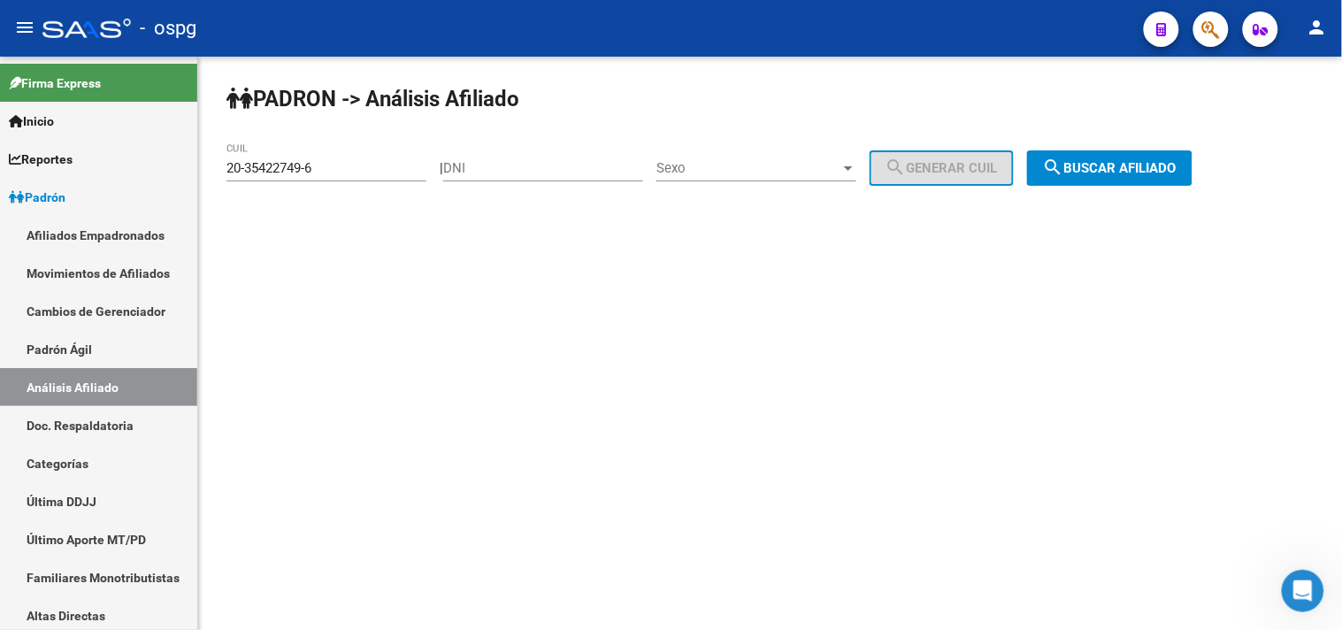
drag, startPoint x: 280, startPoint y: 173, endPoint x: 207, endPoint y: 181, distance: 73.1
click at [218, 179] on div "PADRON -> Análisis Afiliado 20-35422749-6 CUIL | DNI Sexo Sexo search Generar C…" at bounding box center [770, 150] width 1144 height 186
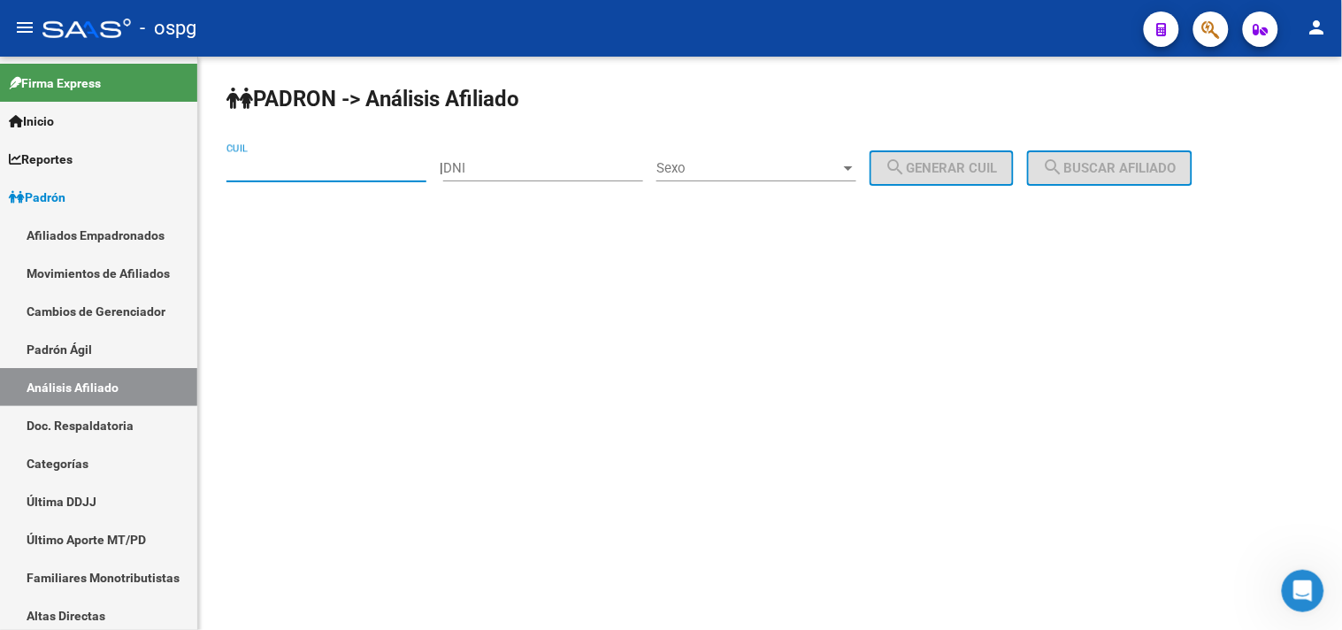
paste input "20-20696630-1"
type input "20-20696630-1"
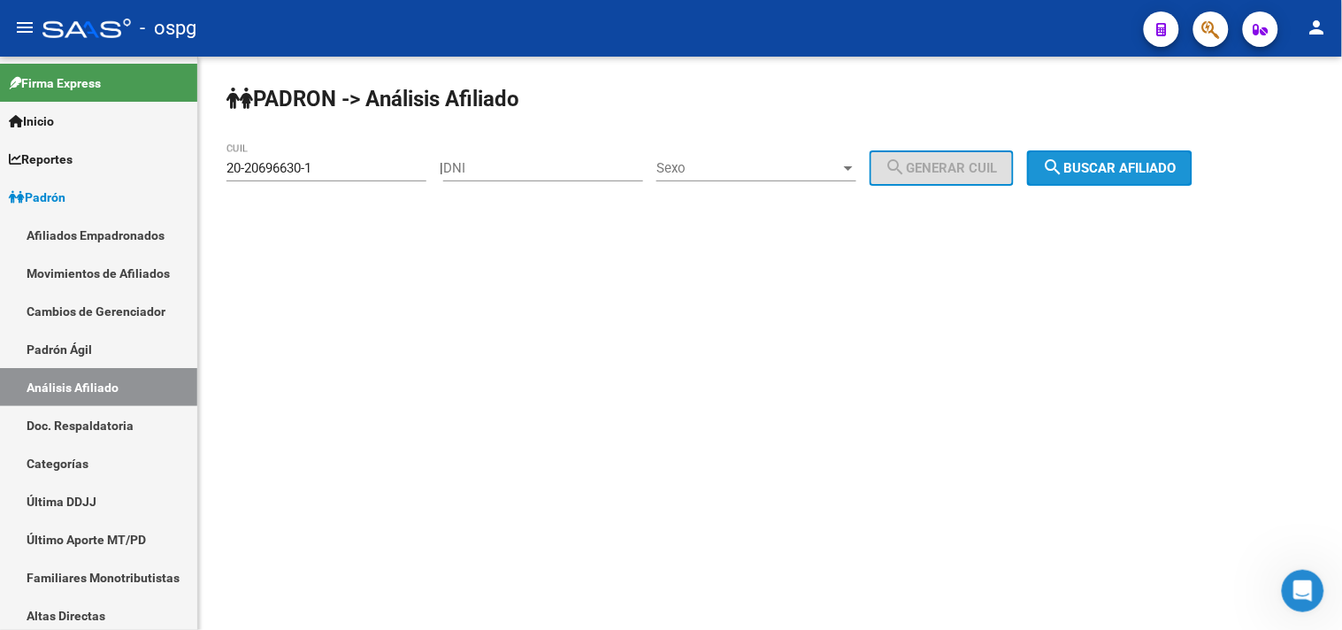
click at [1147, 172] on span "search Buscar afiliado" at bounding box center [1110, 168] width 134 height 16
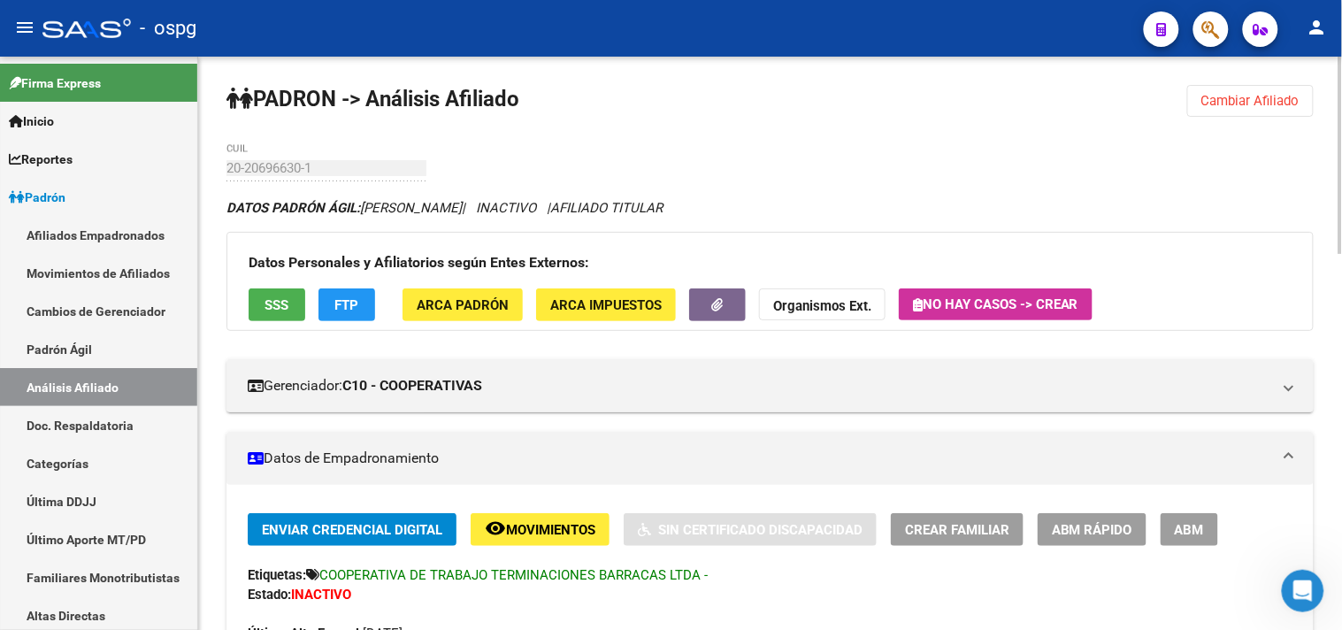
drag, startPoint x: 1276, startPoint y: 104, endPoint x: 1080, endPoint y: 119, distance: 196.1
click at [1275, 104] on span "Cambiar Afiliado" at bounding box center [1251, 101] width 98 height 16
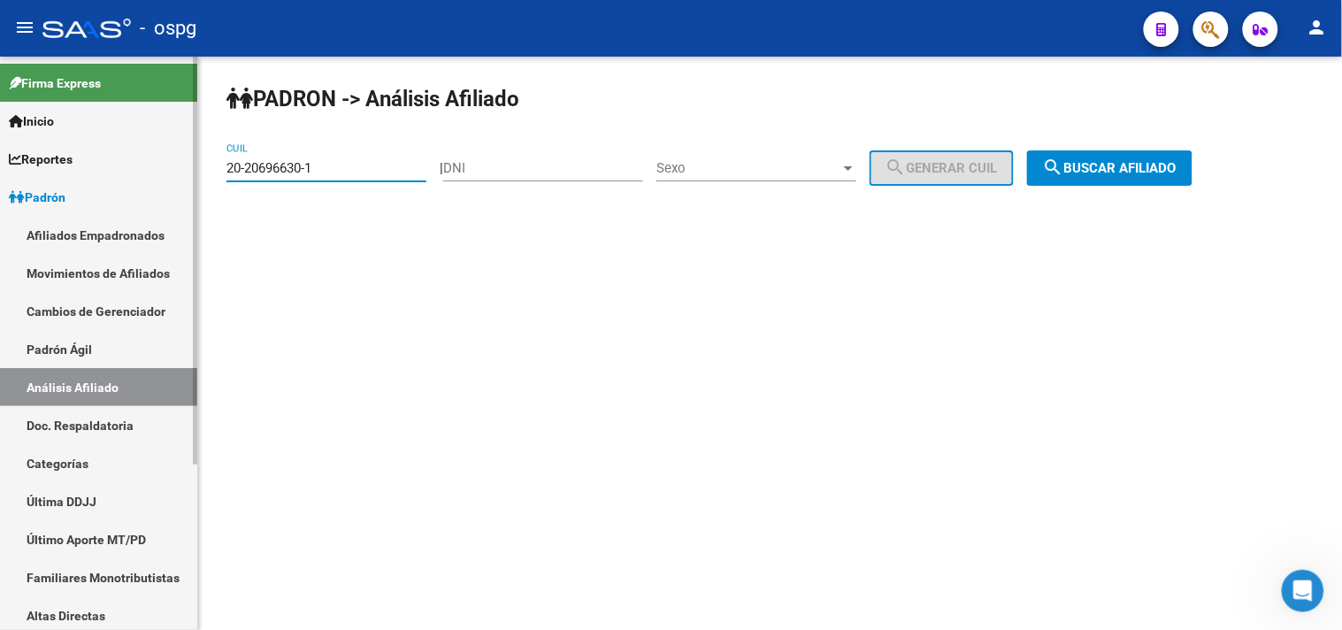
drag, startPoint x: 386, startPoint y: 169, endPoint x: 89, endPoint y: 162, distance: 296.5
click at [89, 162] on mat-sidenav-container "Firma Express Inicio Calendario SSS Instructivos Contacto OS Reportes Ingresos …" at bounding box center [671, 343] width 1342 height 573
drag, startPoint x: 341, startPoint y: 177, endPoint x: 338, endPoint y: 186, distance: 9.2
click at [303, 260] on mat-sidenav-content "PADRON -> Análisis Afiliado 20-20696630-1 CUIL | DNI Sexo Sexo search Generar C…" at bounding box center [770, 343] width 1144 height 573
click at [343, 177] on div "20-20696630-1 CUIL" at bounding box center [327, 162] width 200 height 38
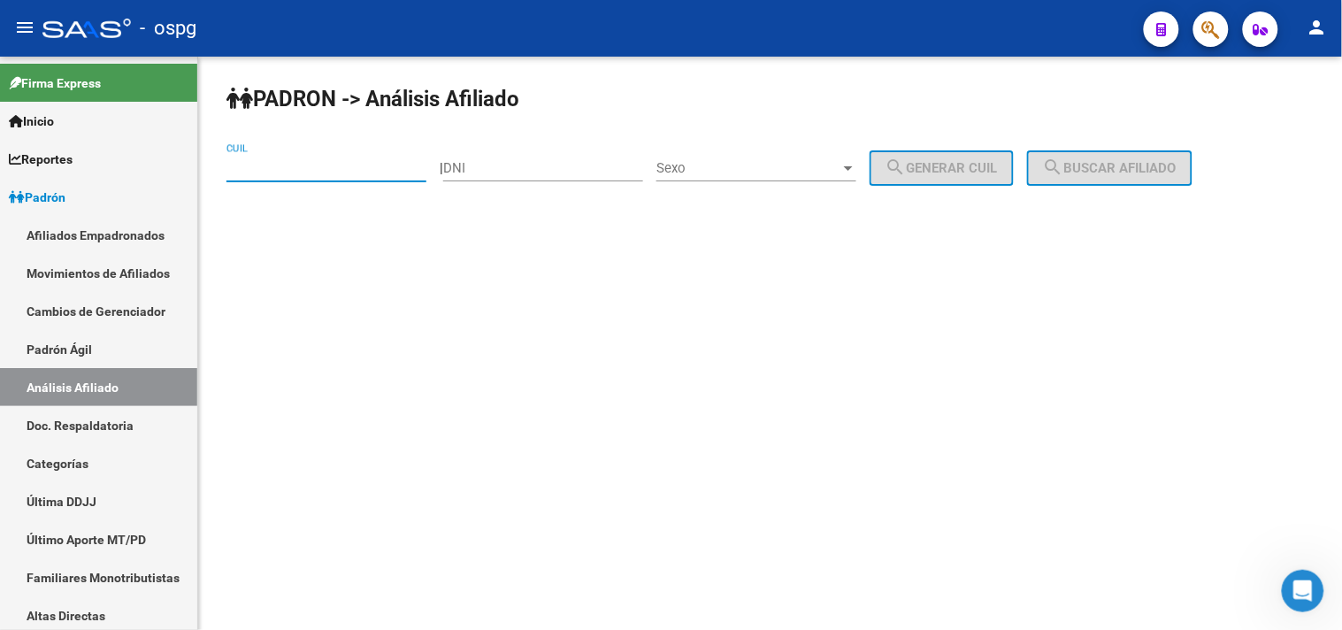
drag, startPoint x: 310, startPoint y: 180, endPoint x: 303, endPoint y: 163, distance: 19.1
paste input "20-28229271-9"
type input "20-28229271-9"
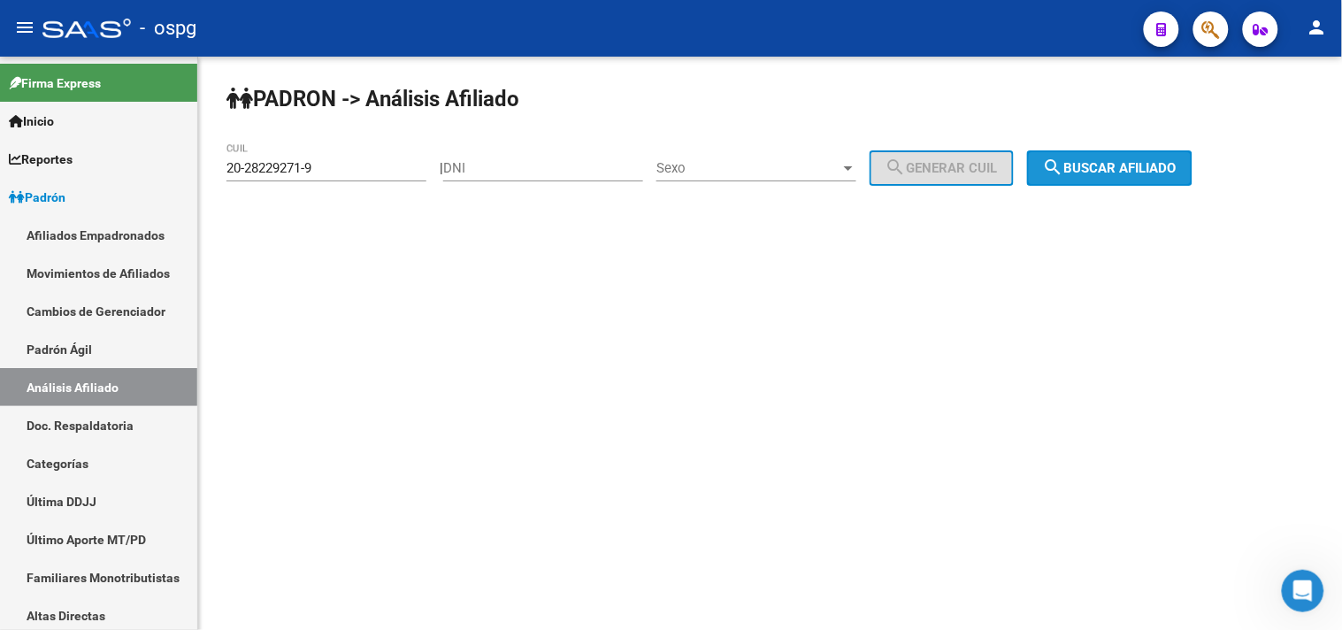
click at [1177, 175] on span "search Buscar afiliado" at bounding box center [1110, 168] width 134 height 16
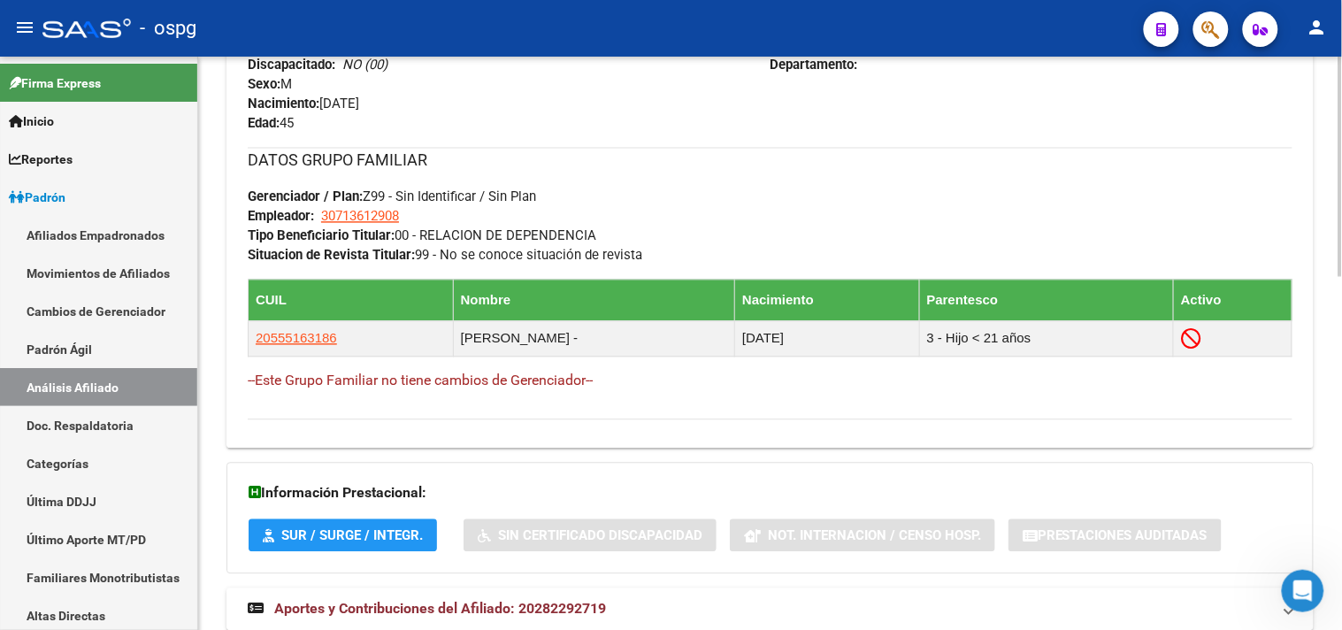
scroll to position [915, 0]
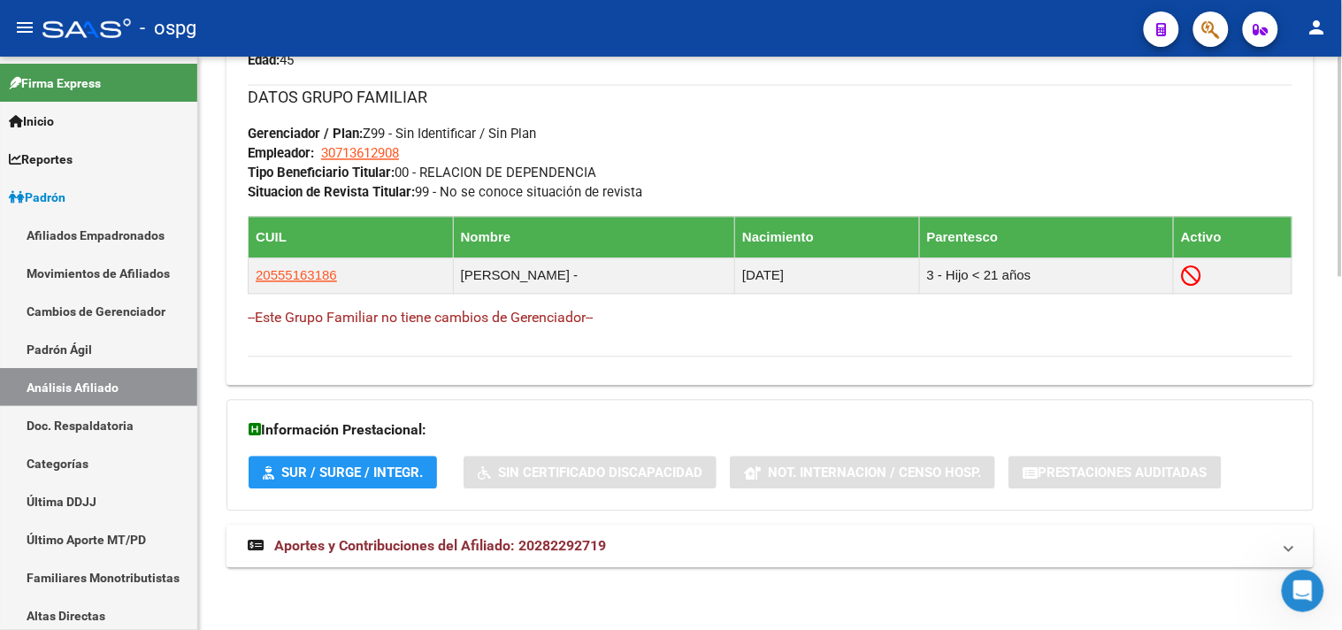
click at [647, 537] on mat-panel-title "Aportes y Contribuciones del Afiliado: 20282292719" at bounding box center [760, 546] width 1024 height 19
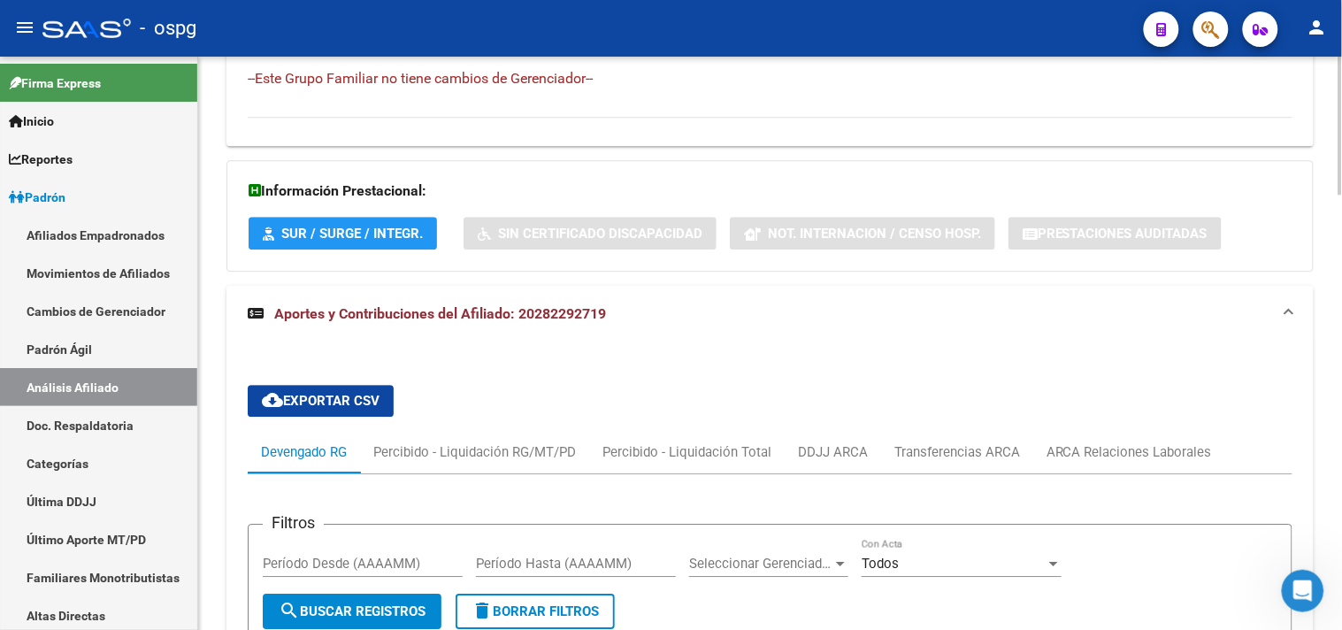
scroll to position [1215, 0]
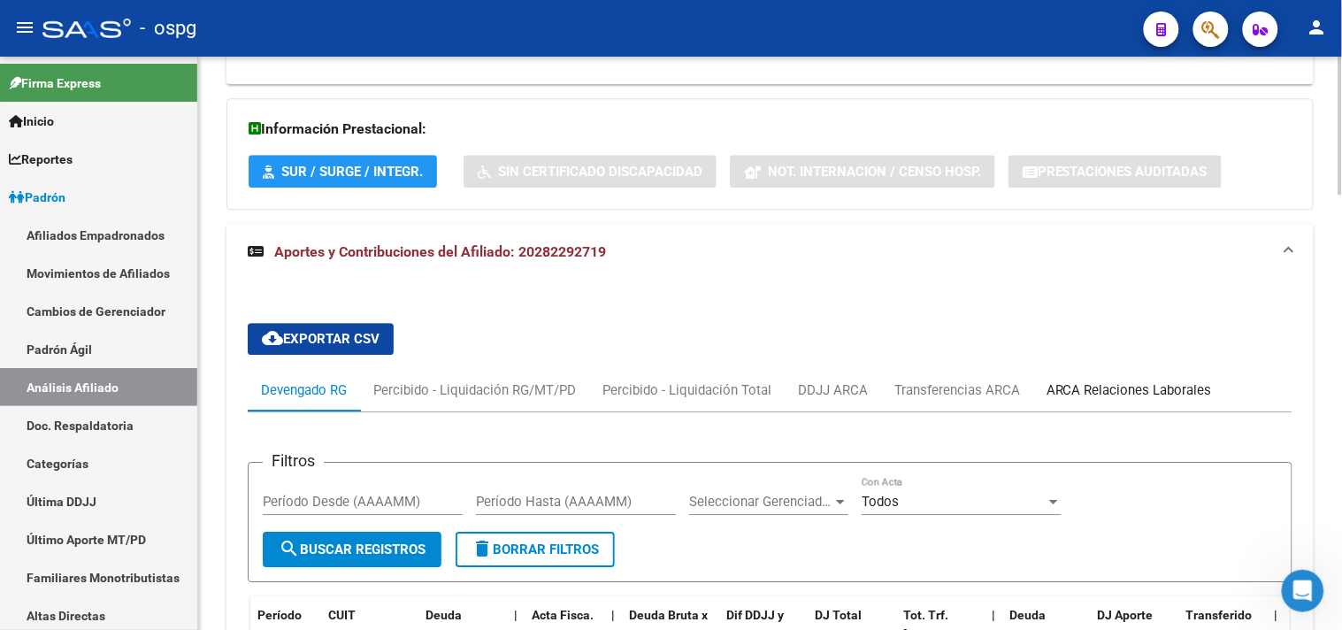
click at [1139, 387] on div "ARCA Relaciones Laborales" at bounding box center [1129, 389] width 165 height 19
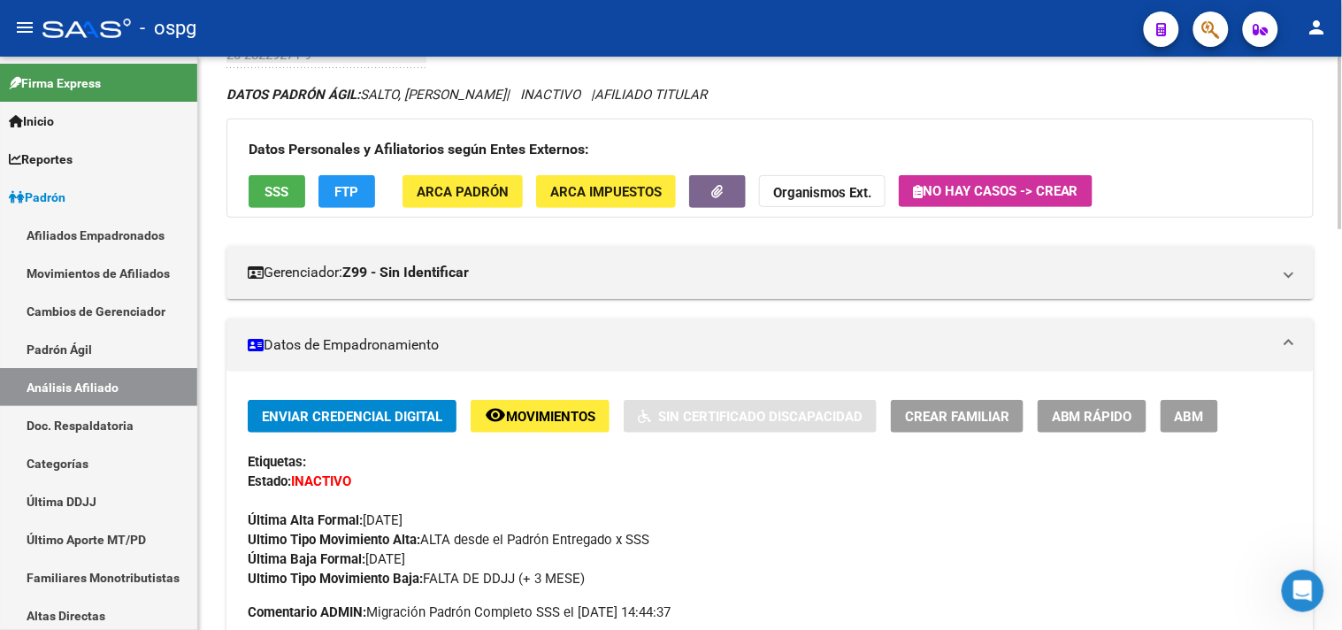
scroll to position [0, 0]
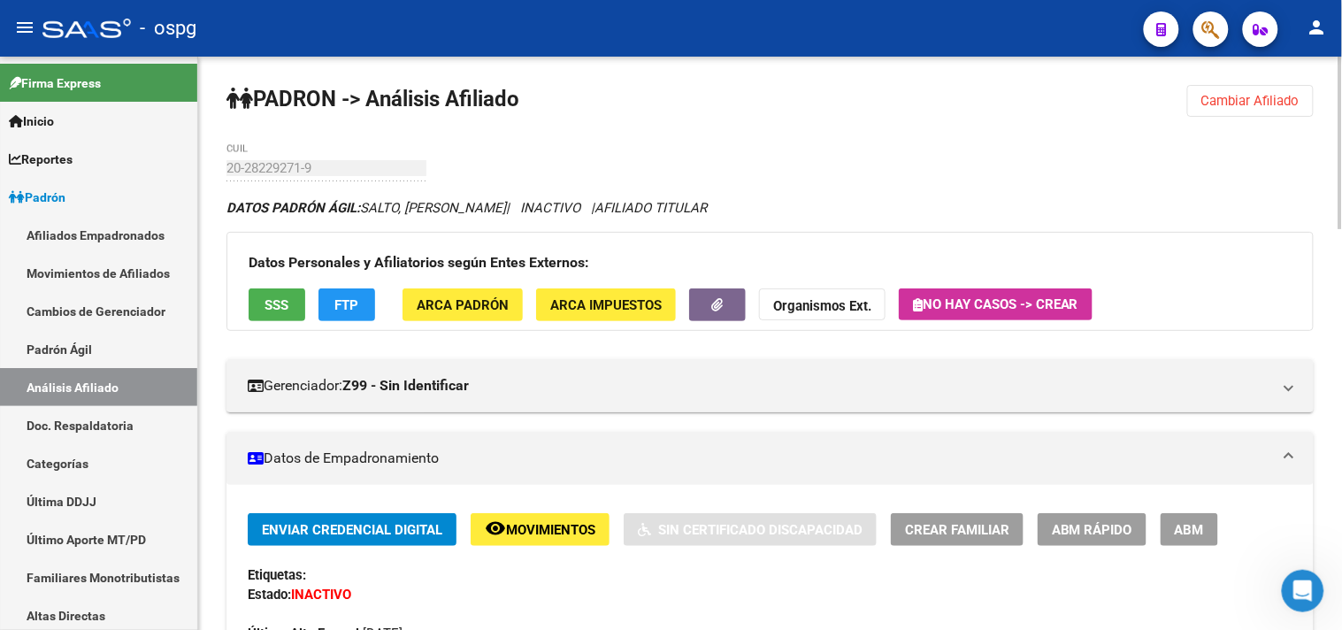
click at [1303, 31] on div "menu - ospg person Firma Express Inicio Calendario SSS Instructivos Contacto OS…" at bounding box center [671, 315] width 1342 height 630
drag, startPoint x: 1226, startPoint y: 96, endPoint x: 1133, endPoint y: 97, distance: 93.8
click at [1225, 96] on span "Cambiar Afiliado" at bounding box center [1251, 101] width 98 height 16
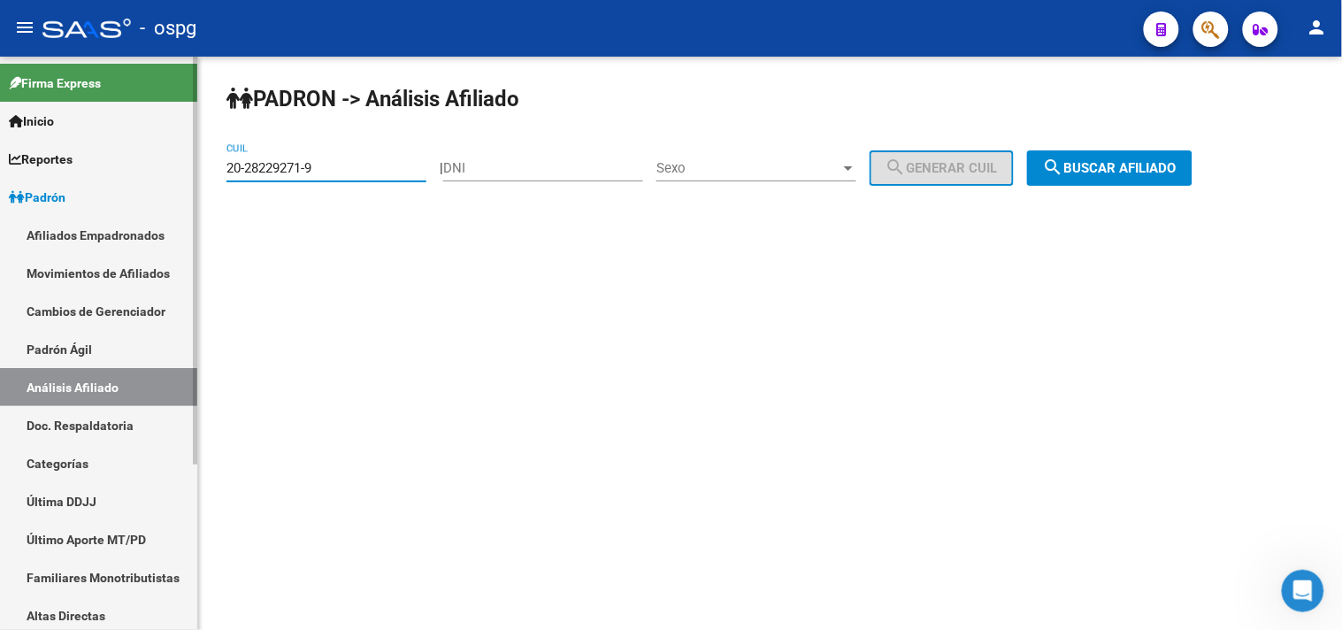
drag, startPoint x: 370, startPoint y: 169, endPoint x: 13, endPoint y: 137, distance: 358.0
click at [13, 137] on mat-sidenav-container "Firma Express Inicio Calendario SSS Instructivos Contacto OS Reportes Ingresos …" at bounding box center [671, 343] width 1342 height 573
click at [1177, 171] on span "search Buscar afiliado" at bounding box center [1110, 168] width 134 height 16
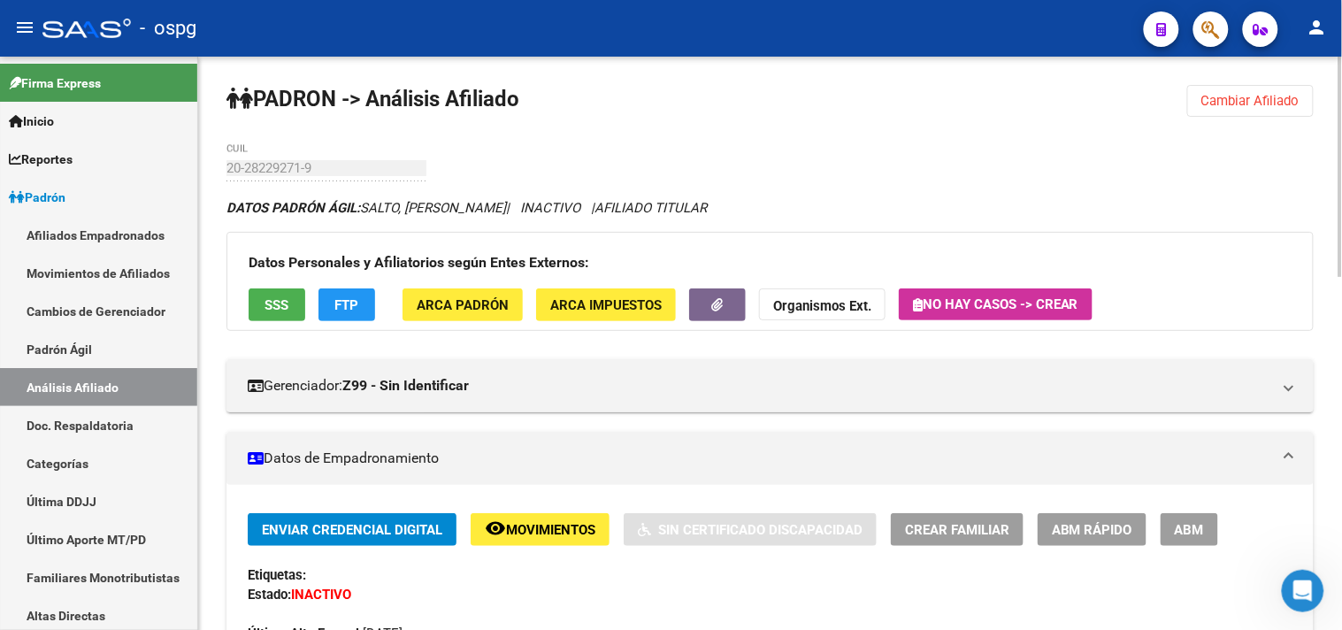
click at [1205, 528] on button "ABM" at bounding box center [1190, 529] width 58 height 33
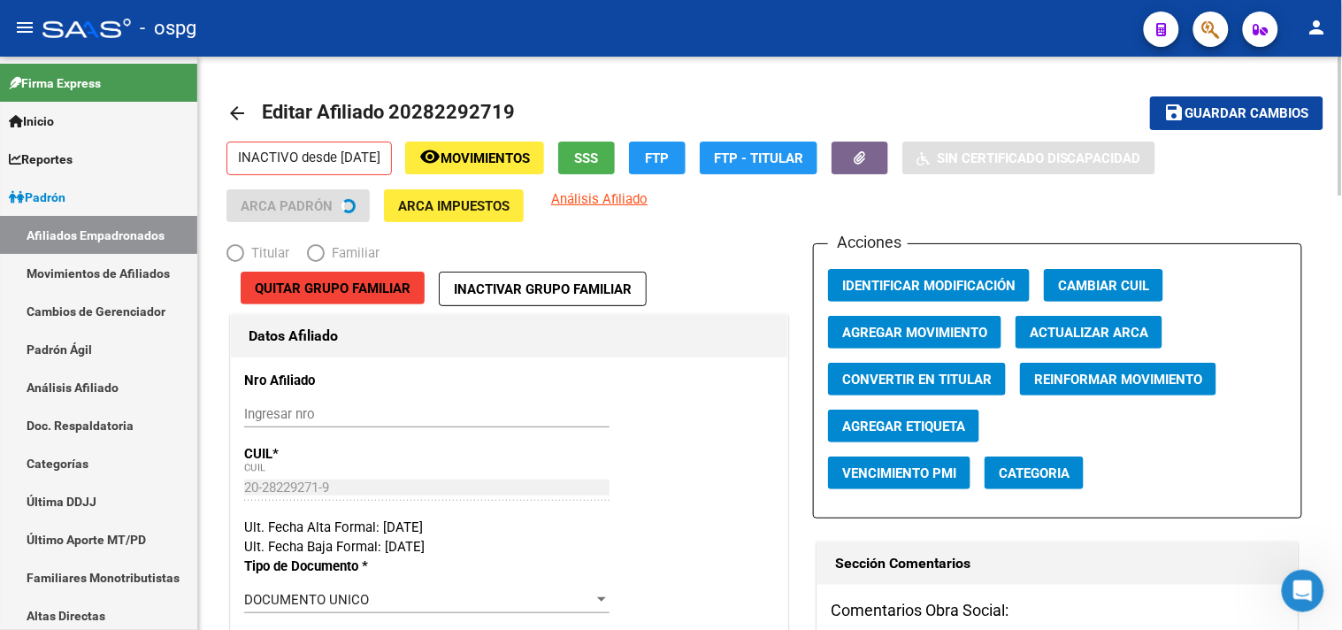
radio input "true"
type input "30-71361290-8"
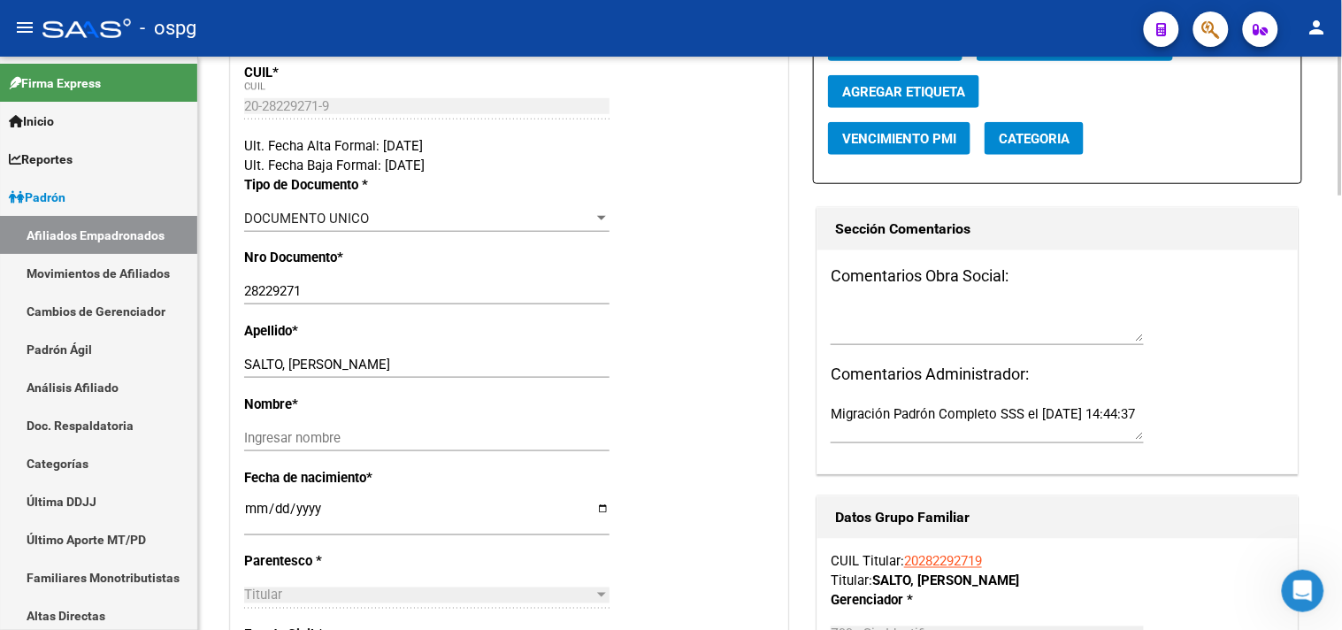
scroll to position [491, 0]
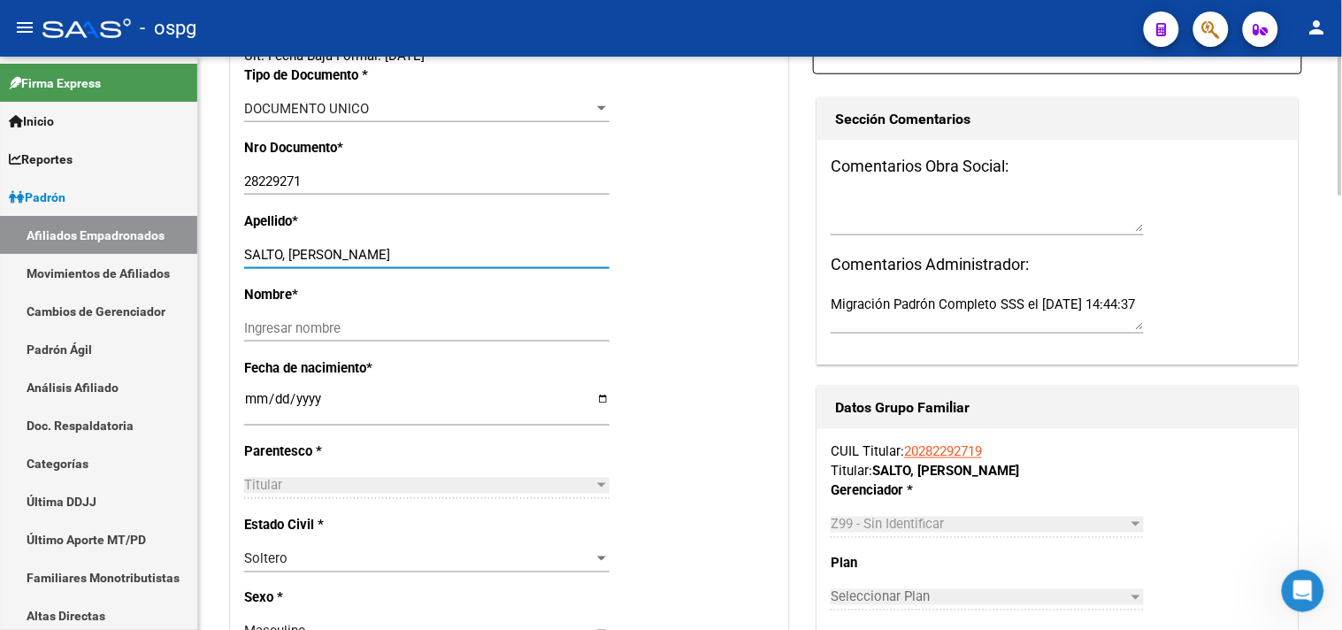
drag, startPoint x: 284, startPoint y: 255, endPoint x: 381, endPoint y: 272, distance: 98.8
click at [434, 283] on div "SALTO, [PERSON_NAME] apellido" at bounding box center [426, 263] width 365 height 43
drag, startPoint x: 373, startPoint y: 262, endPoint x: 287, endPoint y: 250, distance: 86.6
click at [288, 250] on input "SALTO, [PERSON_NAME]" at bounding box center [426, 255] width 365 height 16
drag, startPoint x: 288, startPoint y: 253, endPoint x: 434, endPoint y: 264, distance: 145.5
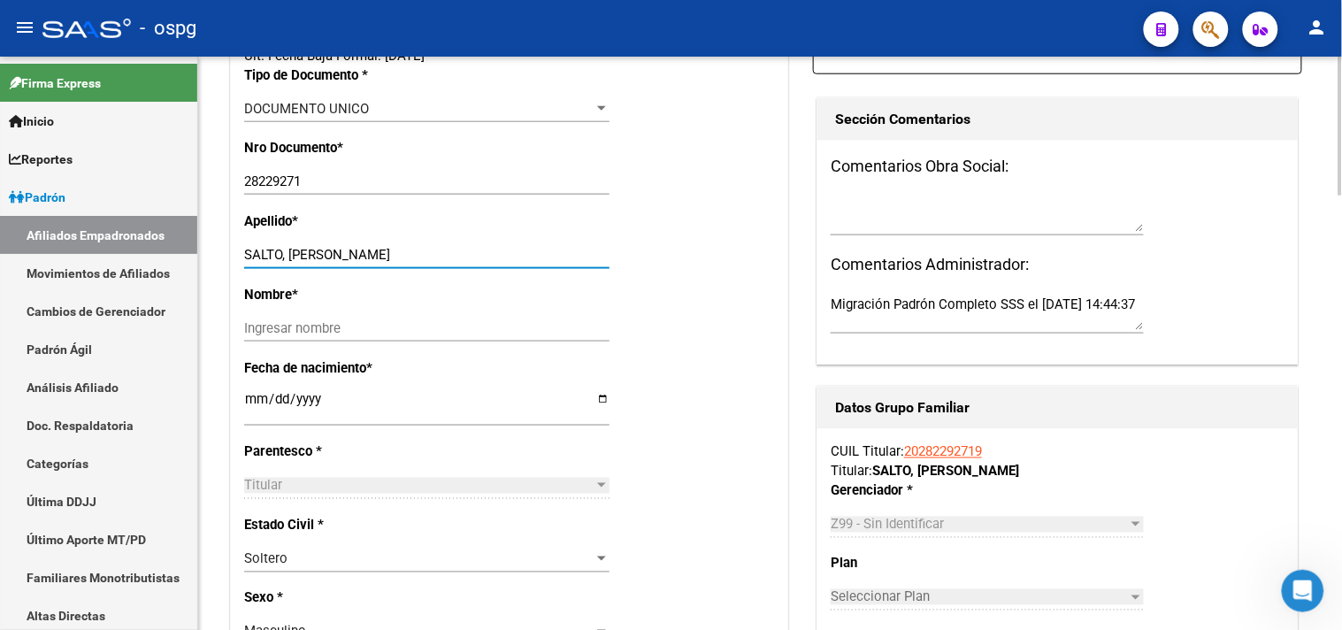
click at [434, 264] on div "SALTO, [PERSON_NAME] apellido" at bounding box center [426, 255] width 365 height 27
type input "SALTO"
click at [303, 328] on input "Ingresar nombre" at bounding box center [426, 328] width 365 height 16
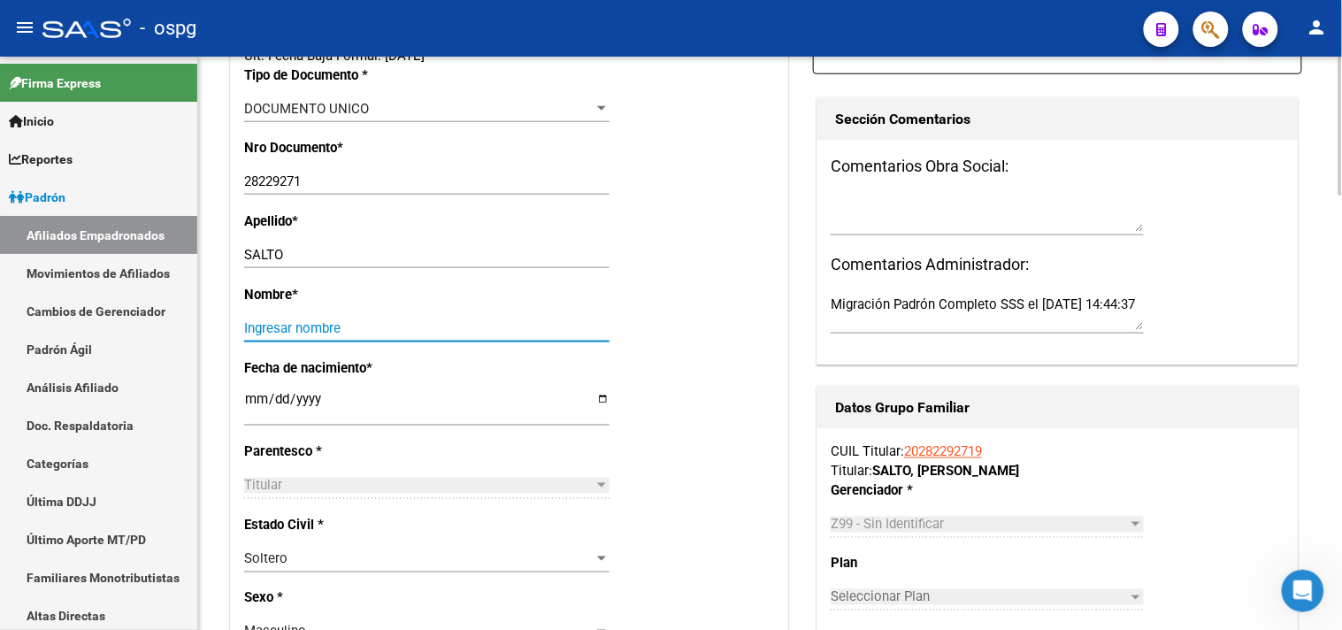
paste input "[PERSON_NAME]"
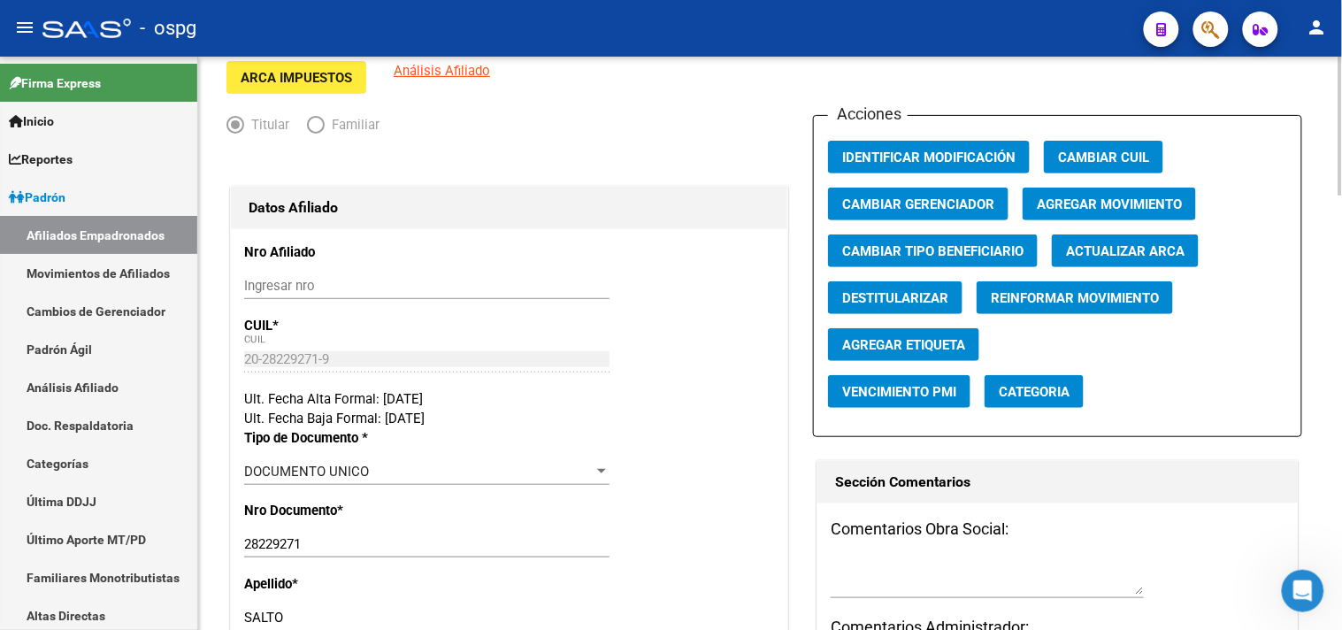
scroll to position [0, 0]
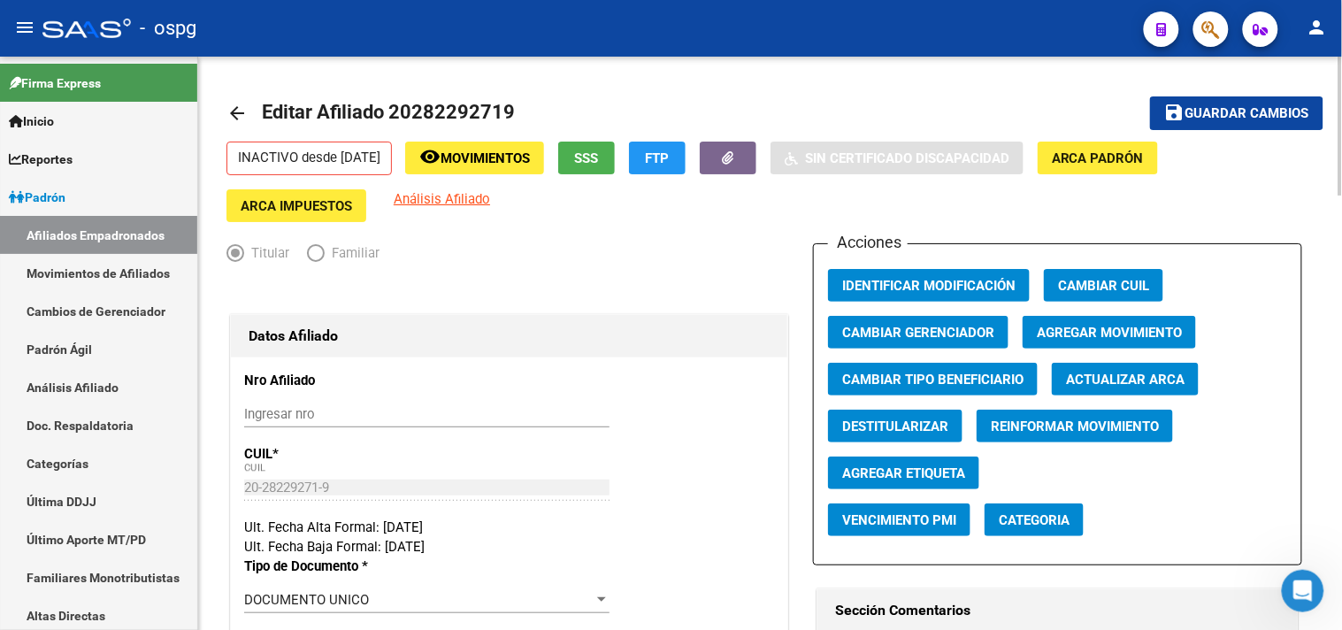
type input "[PERSON_NAME]"
click at [1112, 333] on span "Agregar Movimiento" at bounding box center [1109, 333] width 145 height 16
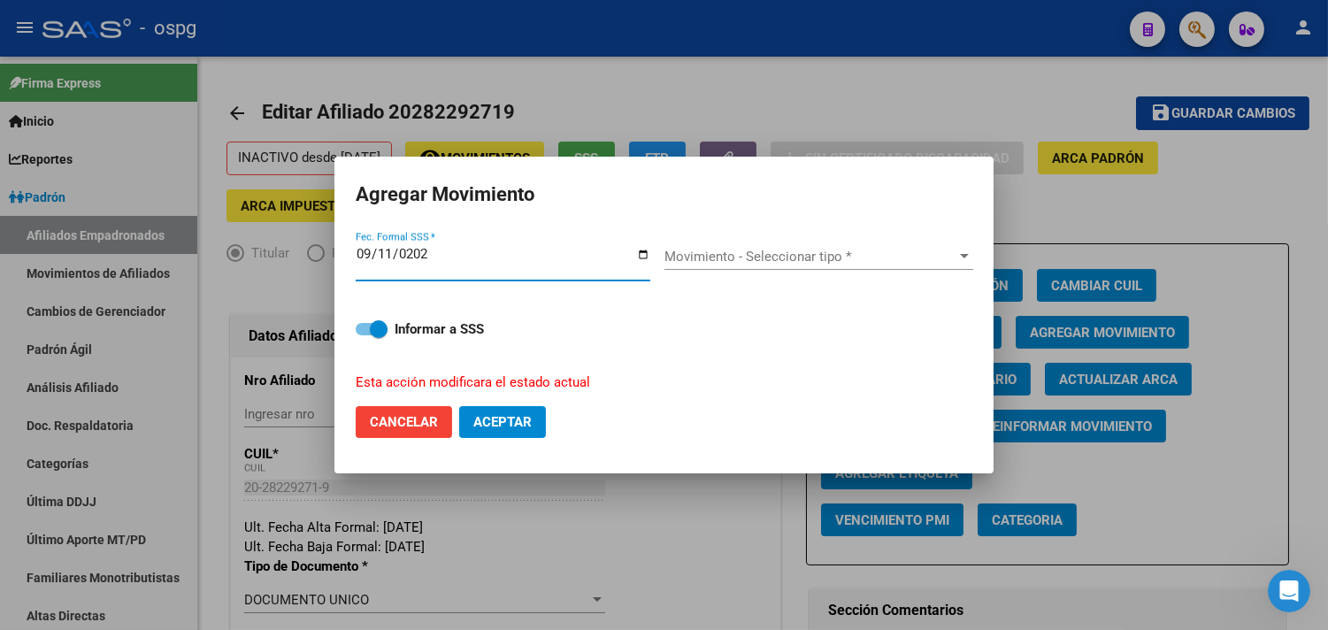
type input "[DATE]"
click at [829, 250] on span "Movimiento - Seleccionar tipo *" at bounding box center [810, 257] width 293 height 16
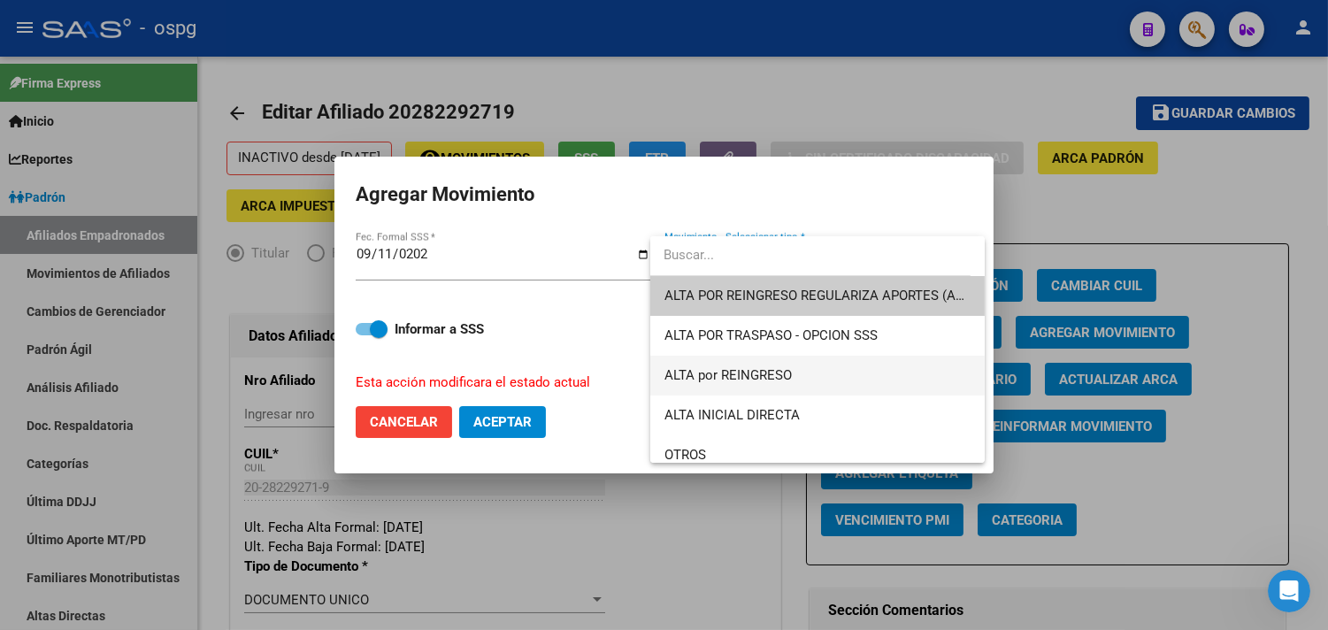
click at [824, 367] on span "ALTA por REINGRESO" at bounding box center [817, 376] width 307 height 40
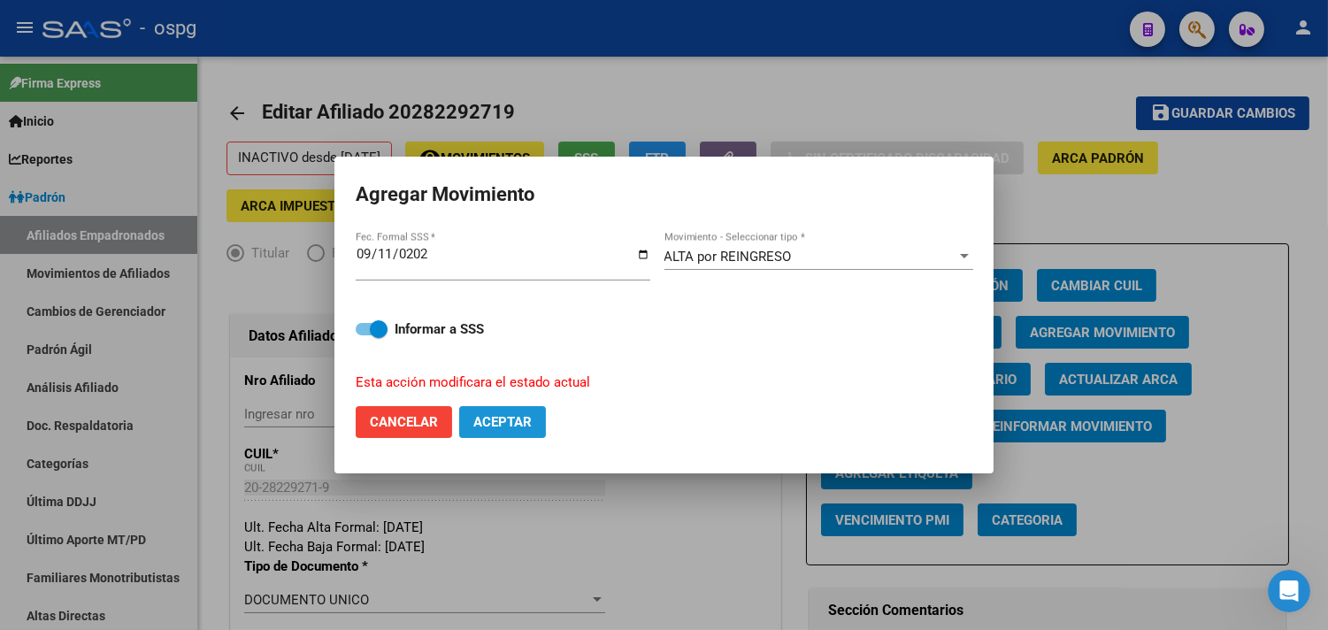
click at [534, 420] on button "Aceptar" at bounding box center [502, 422] width 87 height 32
checkbox input "false"
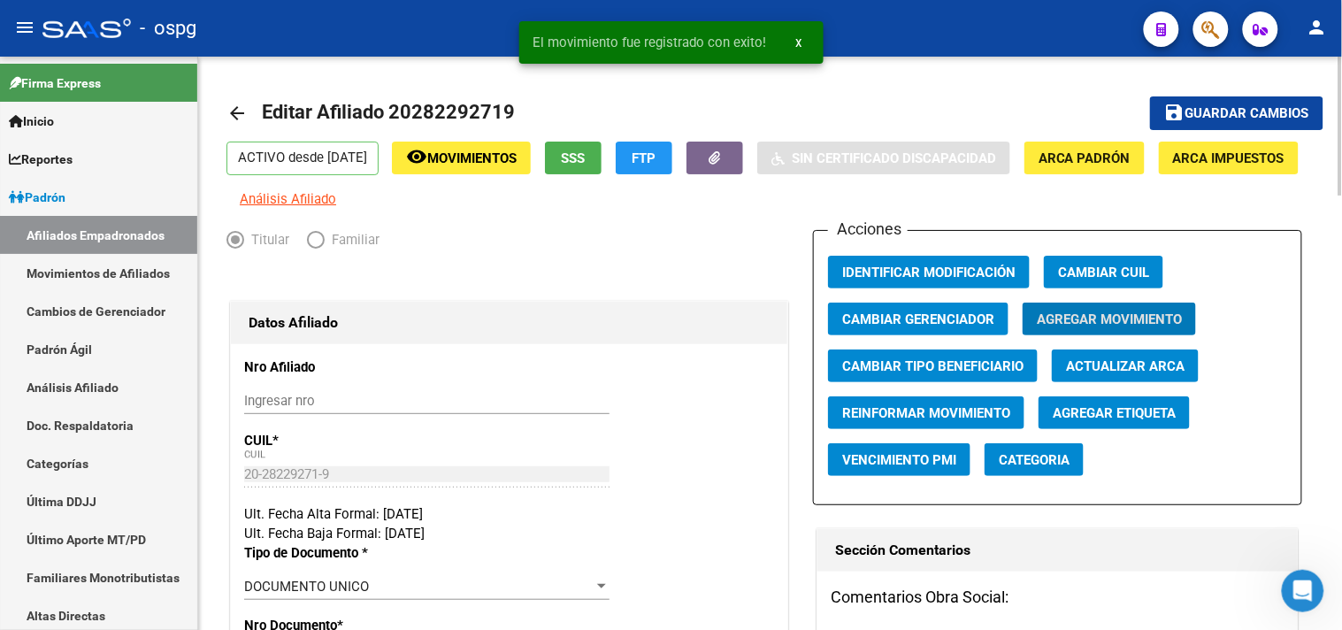
click at [1286, 111] on span "Guardar cambios" at bounding box center [1248, 114] width 124 height 16
click at [965, 89] on mat-toolbar-row "arrow_back Editar Afiliado 20282292719" at bounding box center [651, 113] width 849 height 57
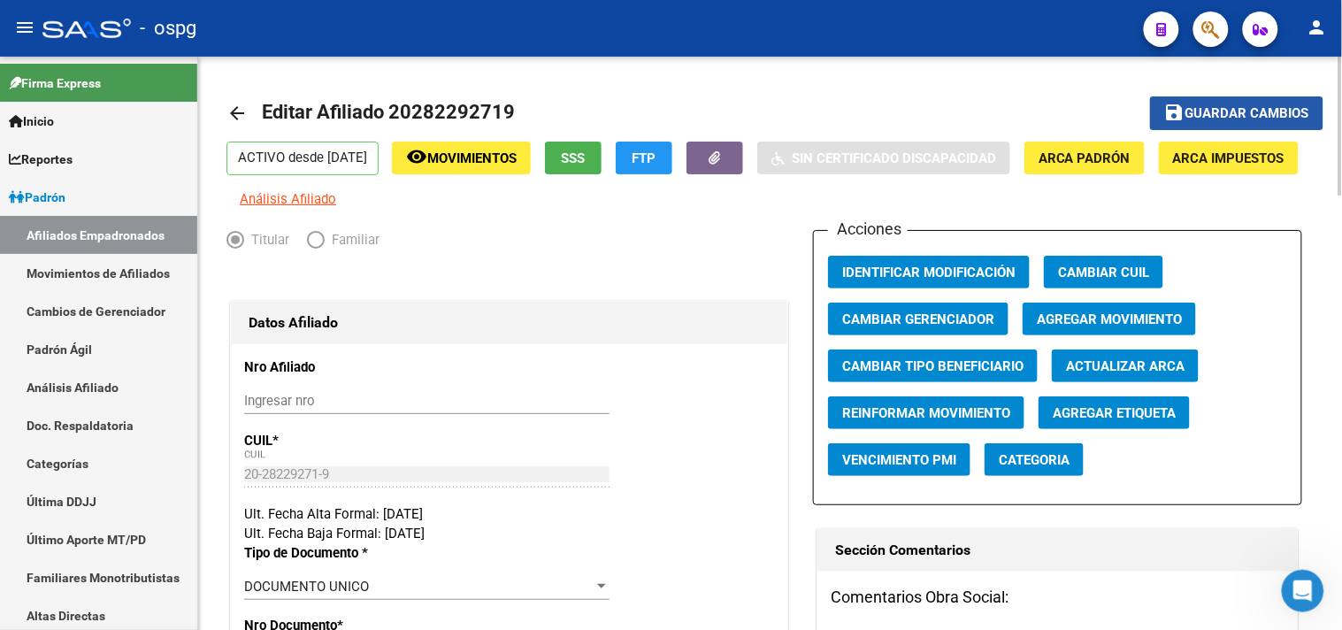
click at [1258, 109] on span "Guardar cambios" at bounding box center [1248, 114] width 124 height 16
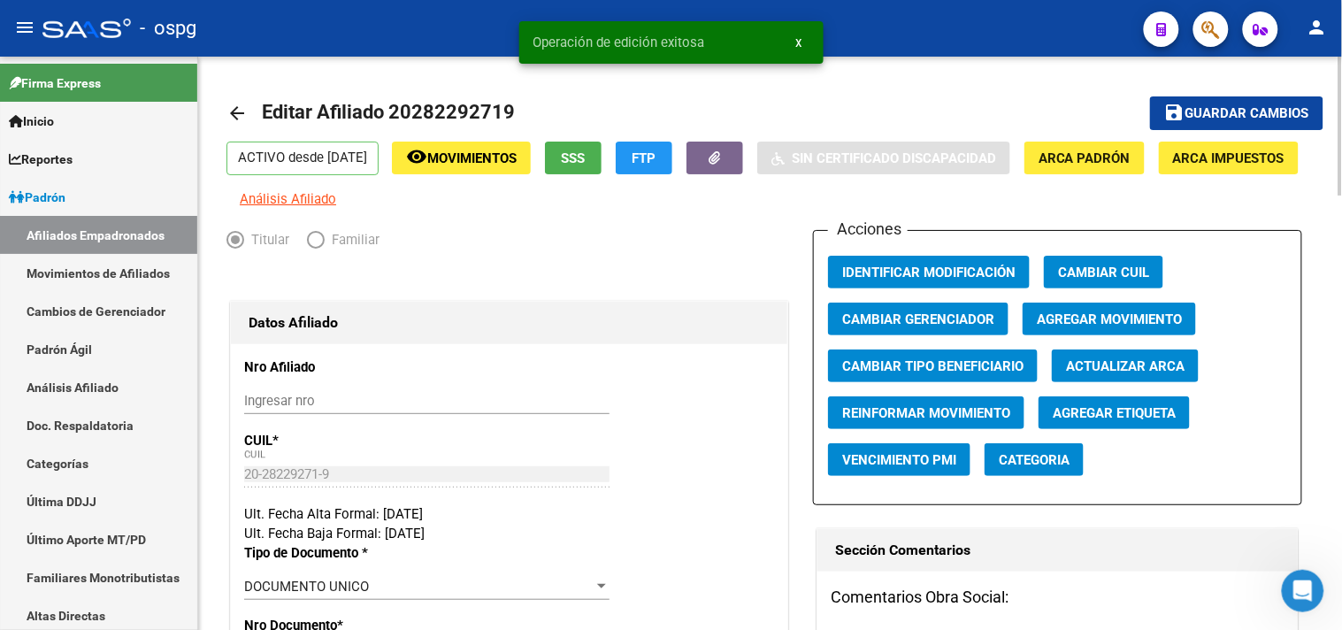
click at [242, 111] on mat-icon "arrow_back" at bounding box center [237, 113] width 21 height 21
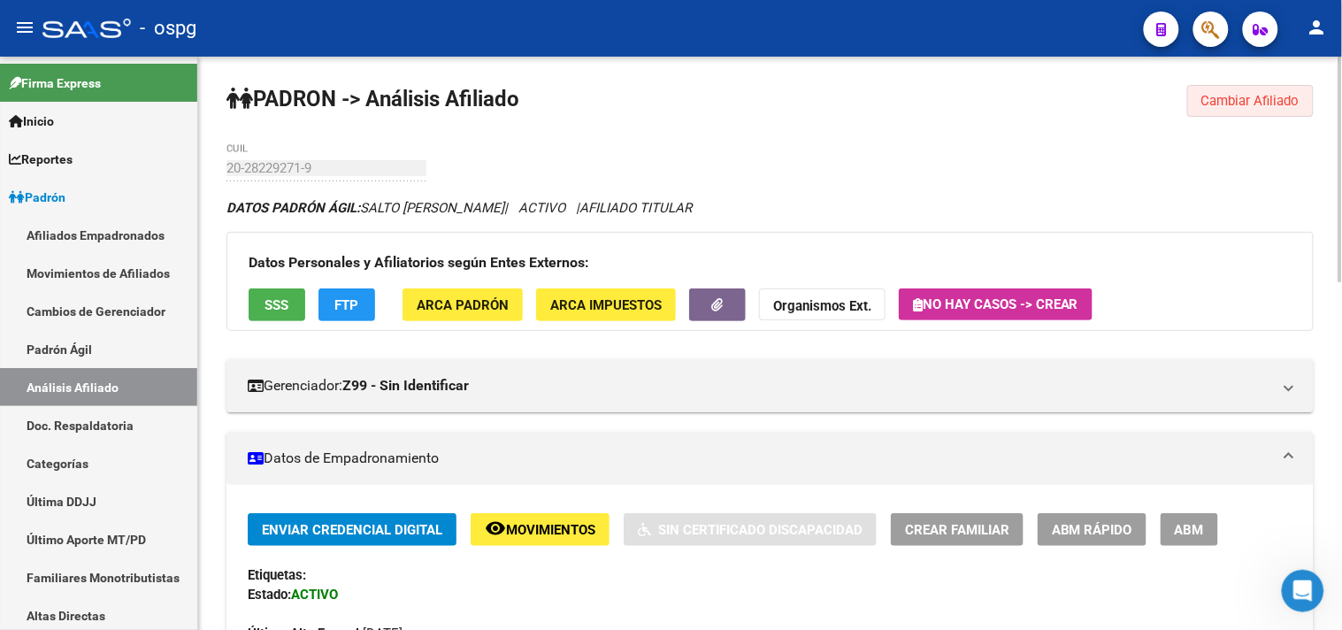
click at [1223, 109] on button "Cambiar Afiliado" at bounding box center [1250, 101] width 127 height 32
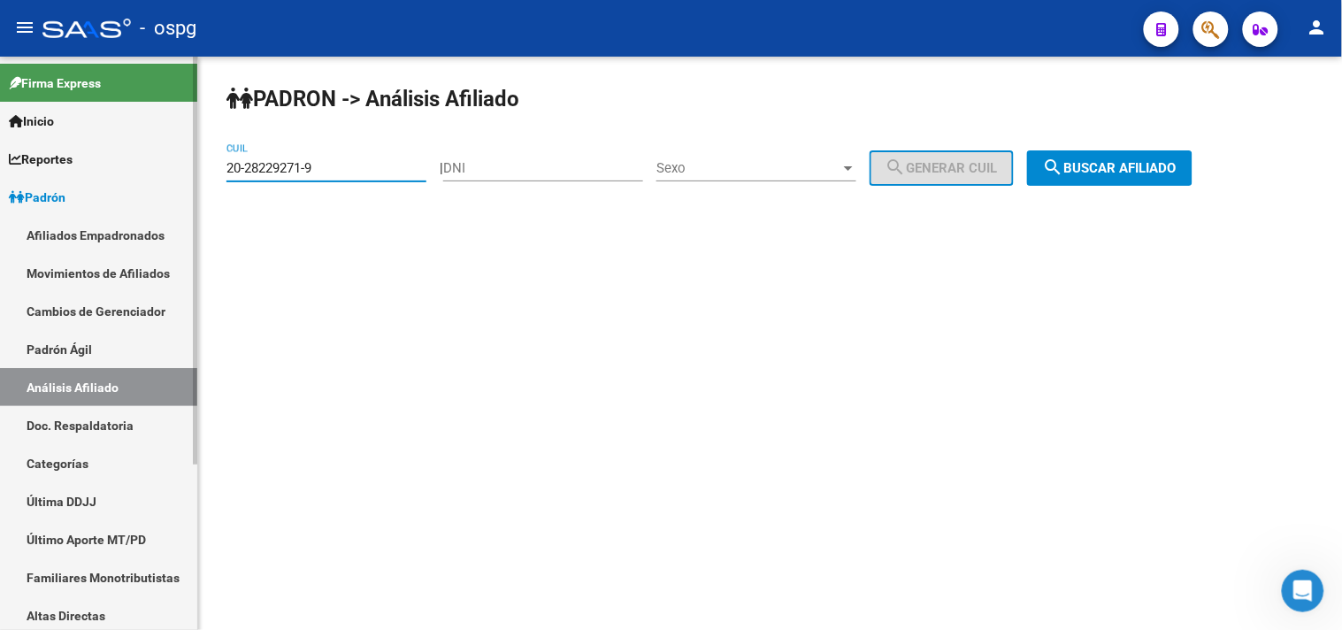
drag, startPoint x: 315, startPoint y: 166, endPoint x: 175, endPoint y: 163, distance: 139.8
click at [172, 166] on mat-sidenav-container "Firma Express Inicio Calendario SSS Instructivos Contacto OS Reportes Ingresos …" at bounding box center [671, 343] width 1342 height 573
paste input "27-22368025-4"
type input "27-22368025-4"
click at [1127, 149] on div "PADRON -> Análisis Afiliado 27-22368025-4 CUIL | DNI Sexo Sexo search Generar C…" at bounding box center [770, 150] width 1144 height 186
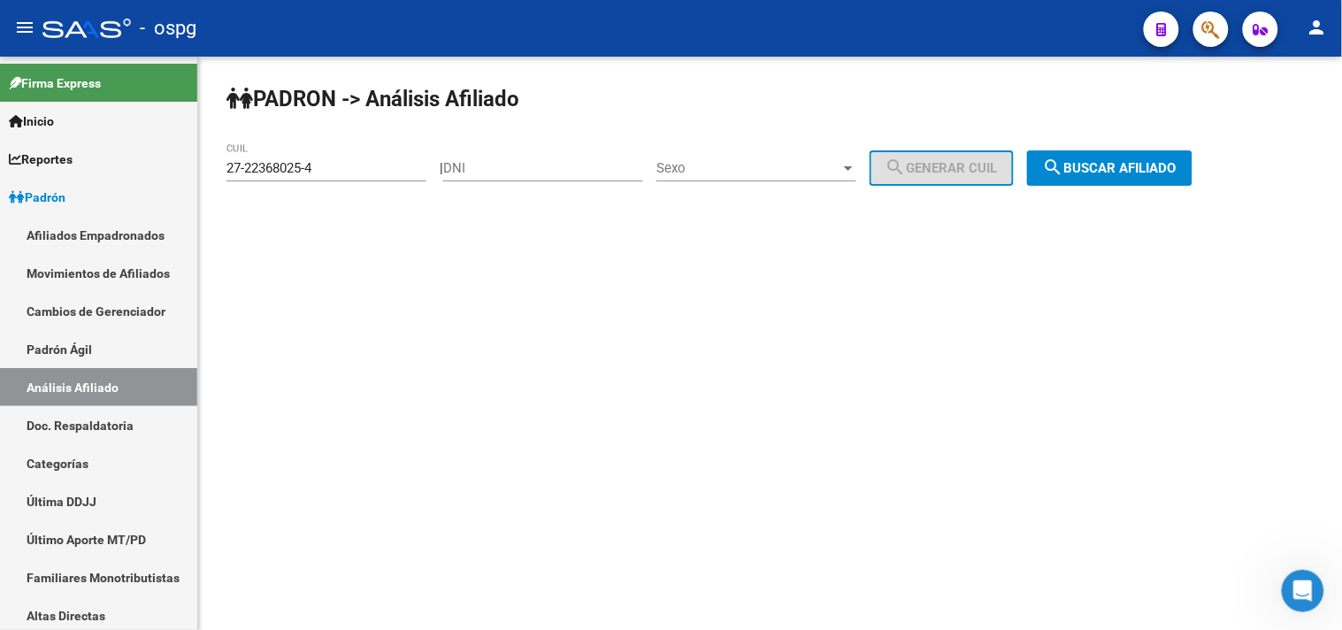
click at [1131, 156] on button "search Buscar afiliado" at bounding box center [1109, 167] width 165 height 35
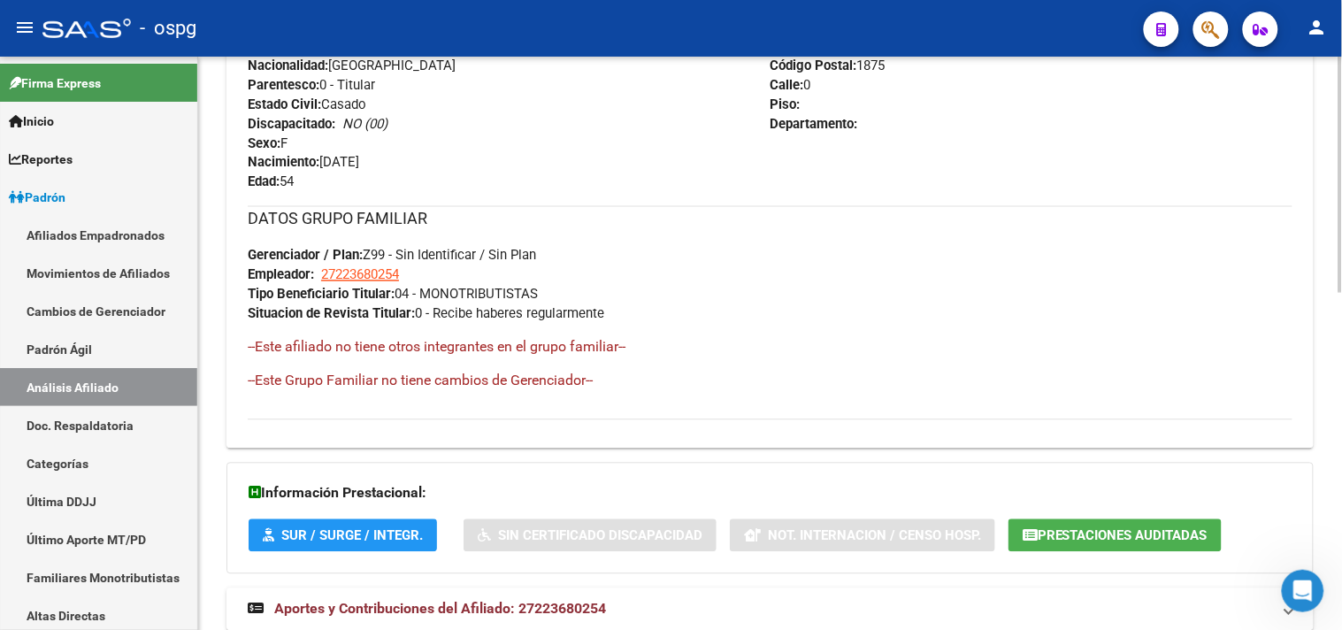
scroll to position [817, 0]
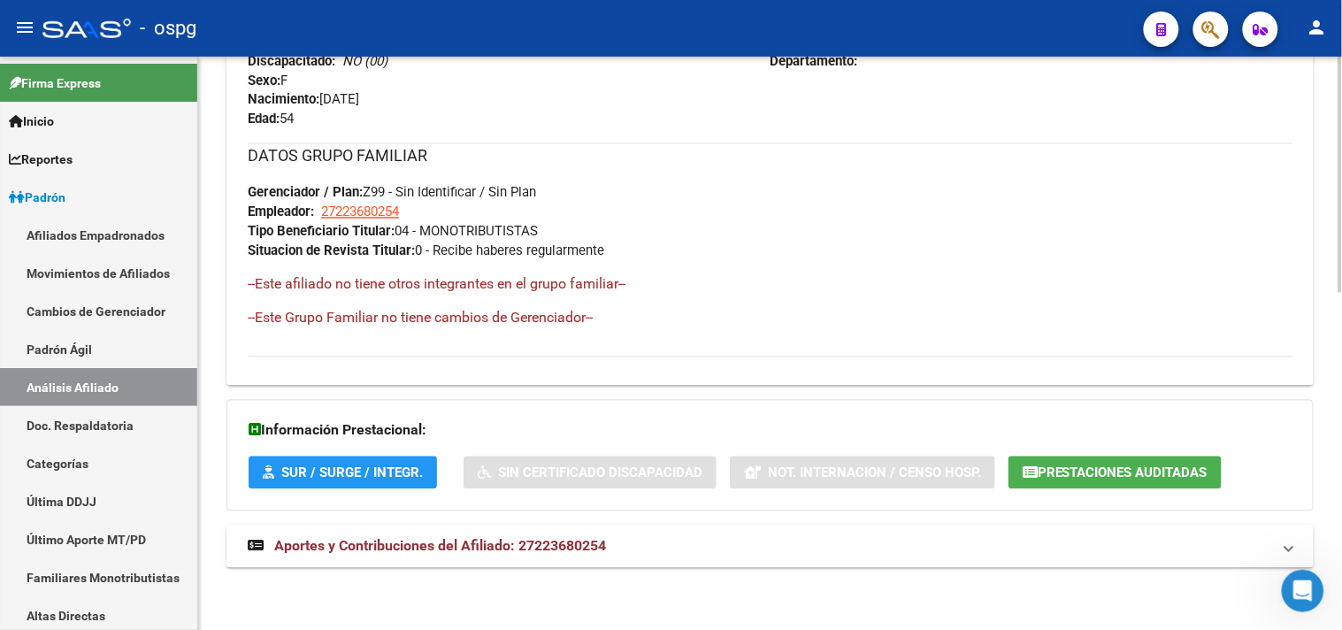
click at [537, 550] on span "Aportes y Contribuciones del Afiliado: 27223680254" at bounding box center [440, 546] width 332 height 17
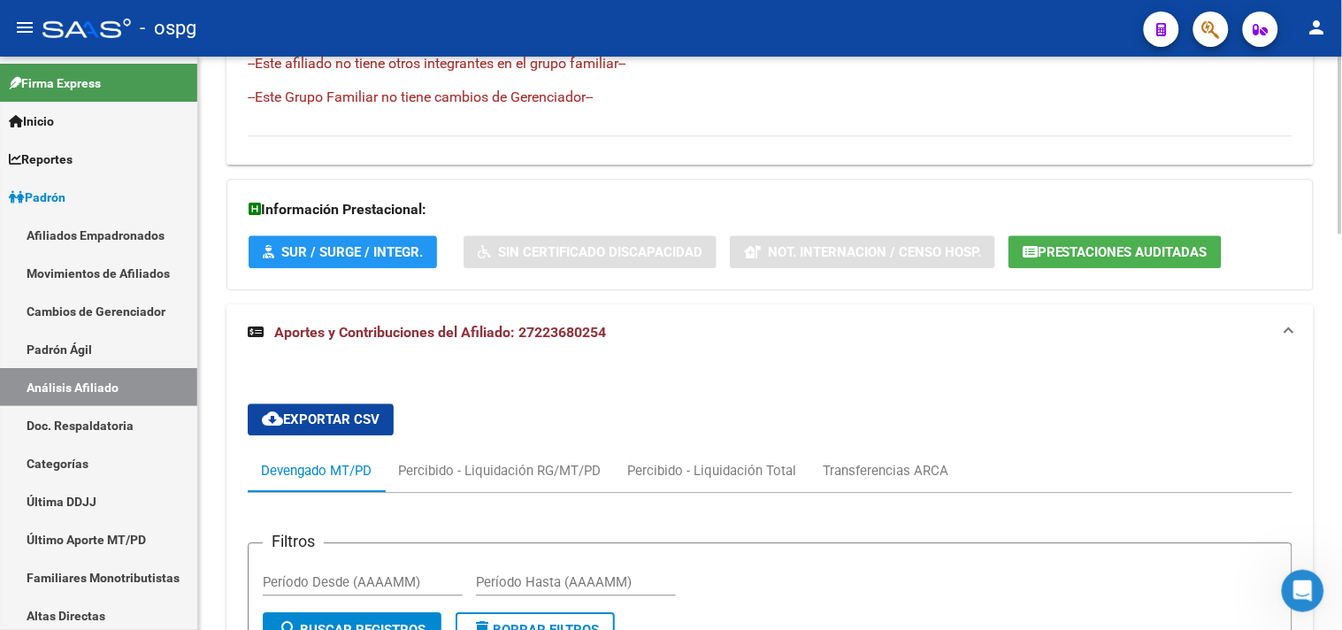
scroll to position [1111, 0]
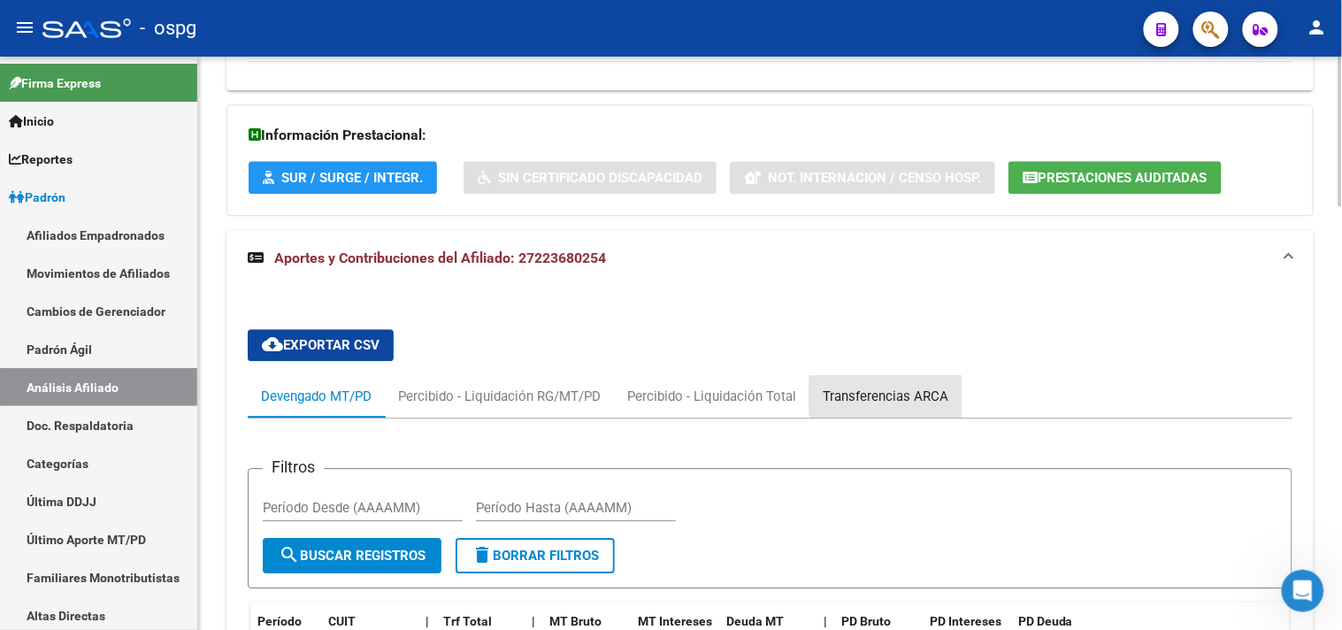
click at [886, 396] on div "Transferencias ARCA" at bounding box center [886, 396] width 126 height 19
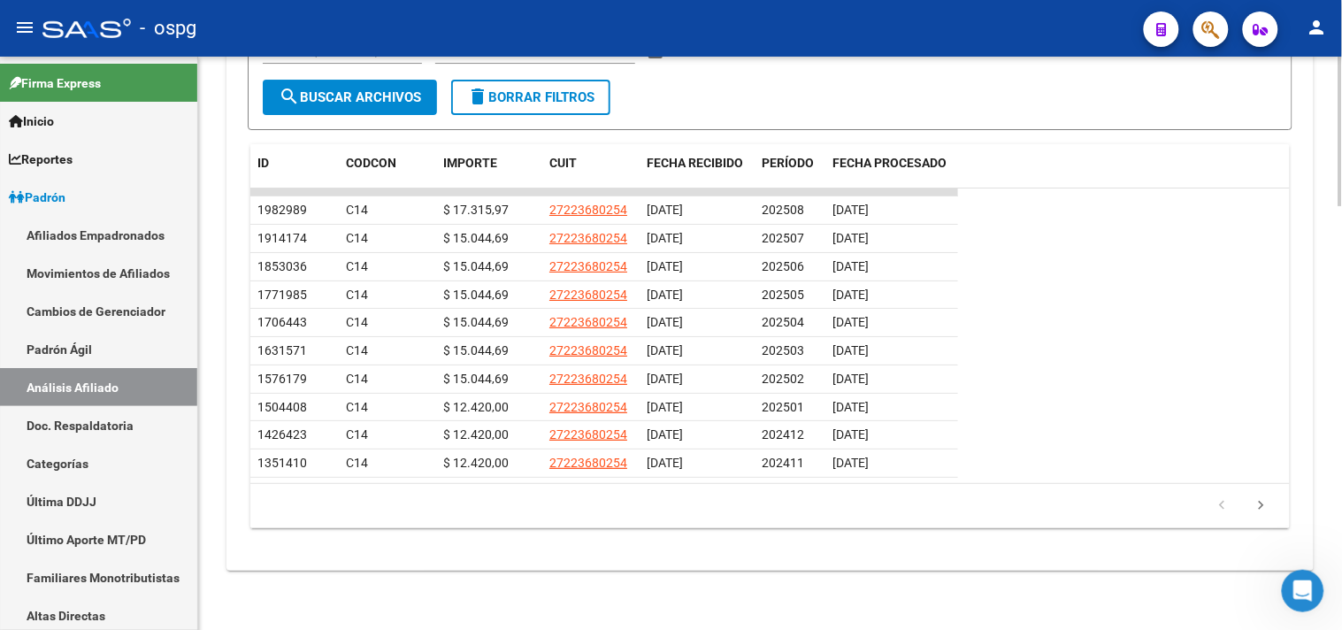
scroll to position [1628, 0]
